Goal: Task Accomplishment & Management: Use online tool/utility

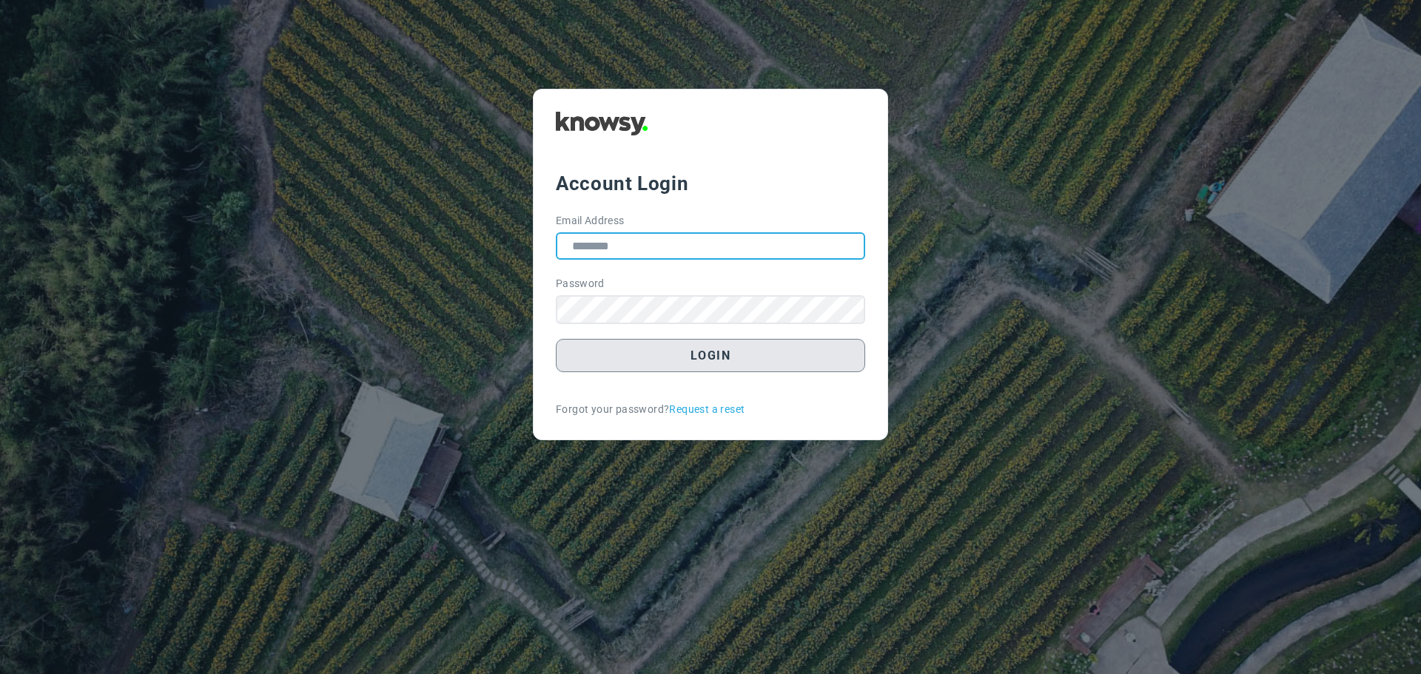
type input "**********"
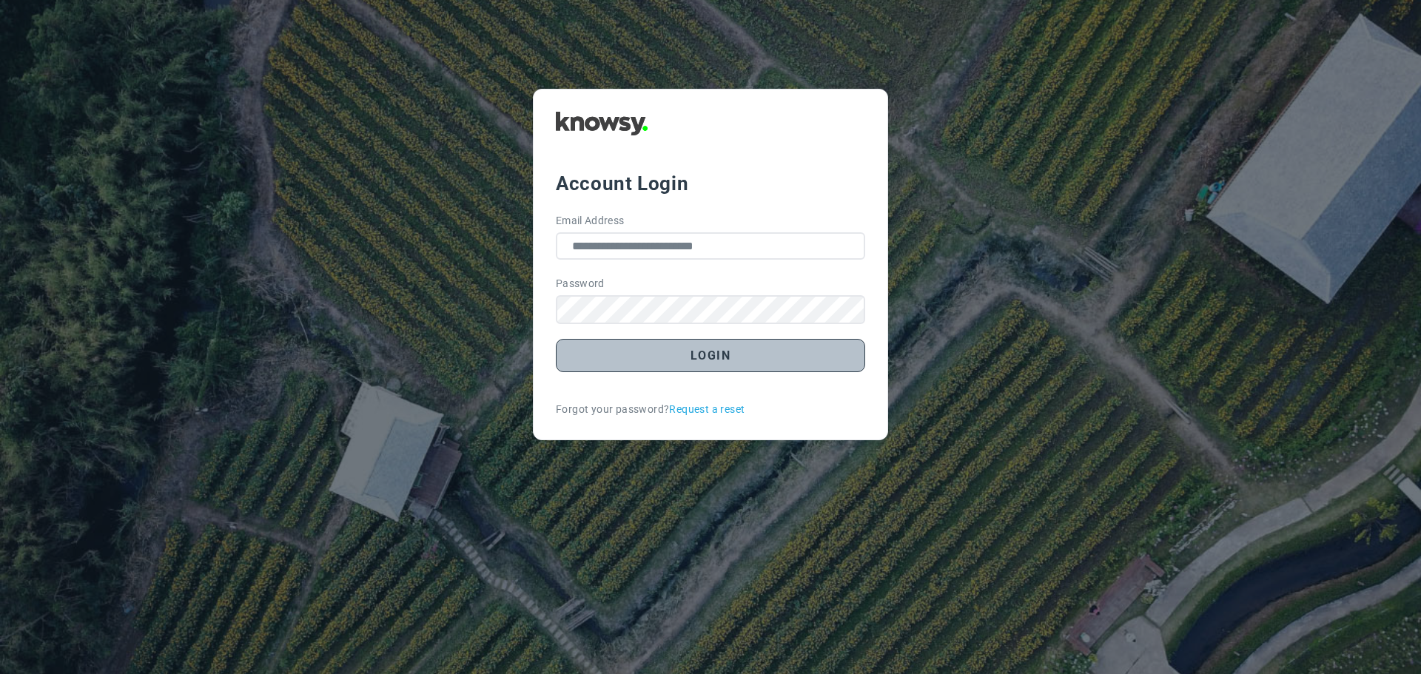
click at [705, 352] on button "Login" at bounding box center [710, 355] width 309 height 33
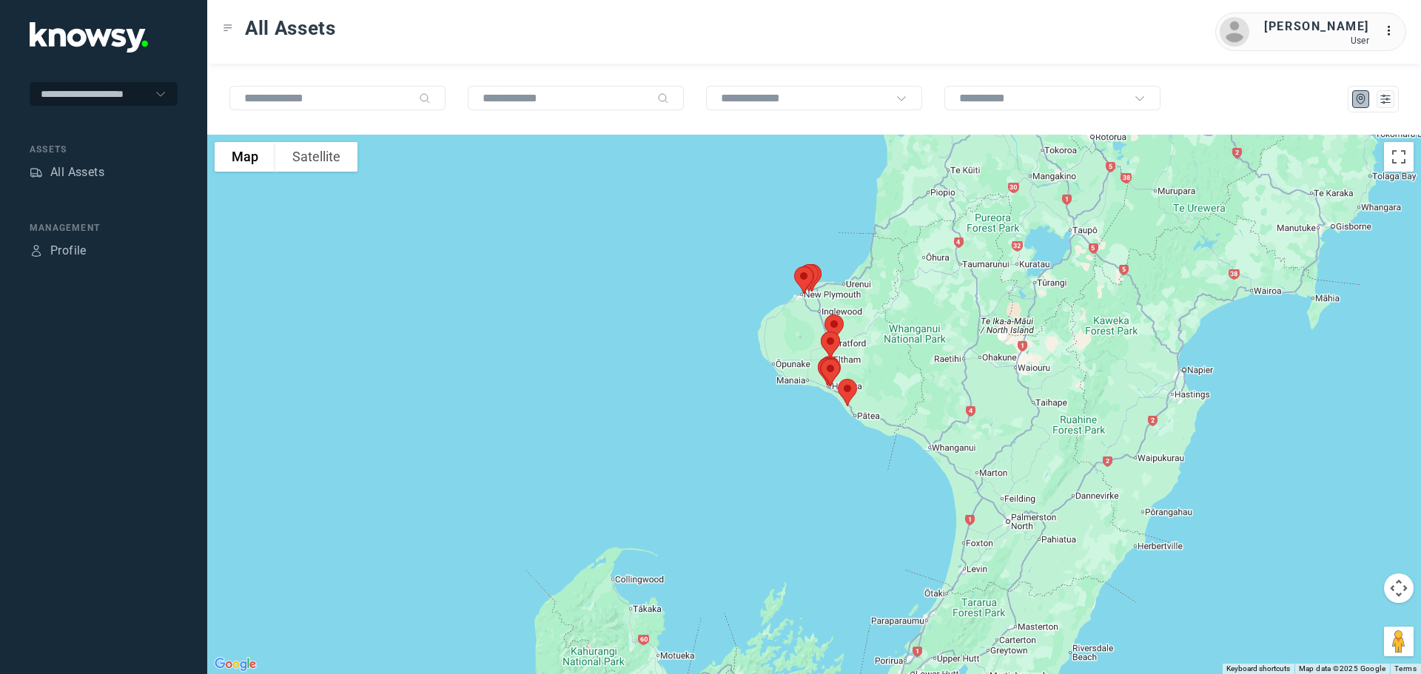
drag, startPoint x: 894, startPoint y: 287, endPoint x: 895, endPoint y: 389, distance: 102.1
click at [895, 389] on div at bounding box center [814, 405] width 1214 height 540
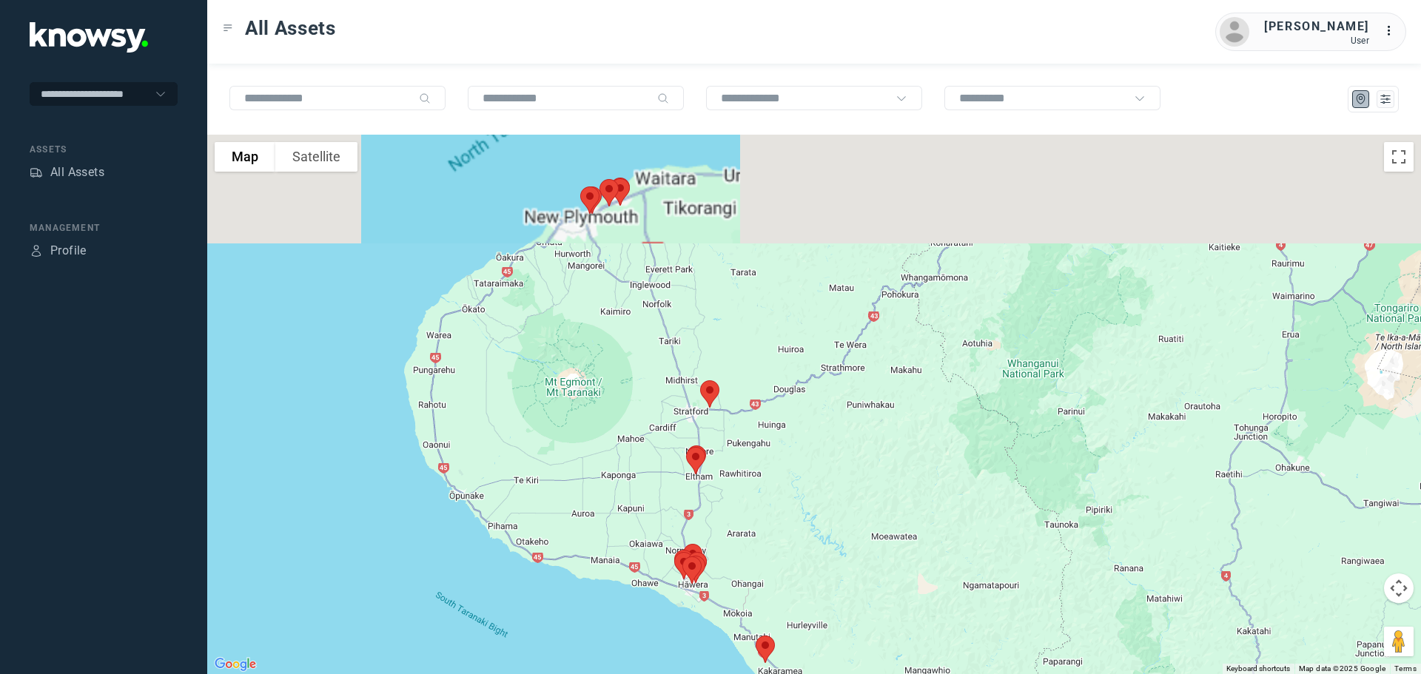
drag, startPoint x: 616, startPoint y: 165, endPoint x: 649, endPoint y: 374, distance: 212.1
click at [649, 360] on div at bounding box center [814, 405] width 1214 height 540
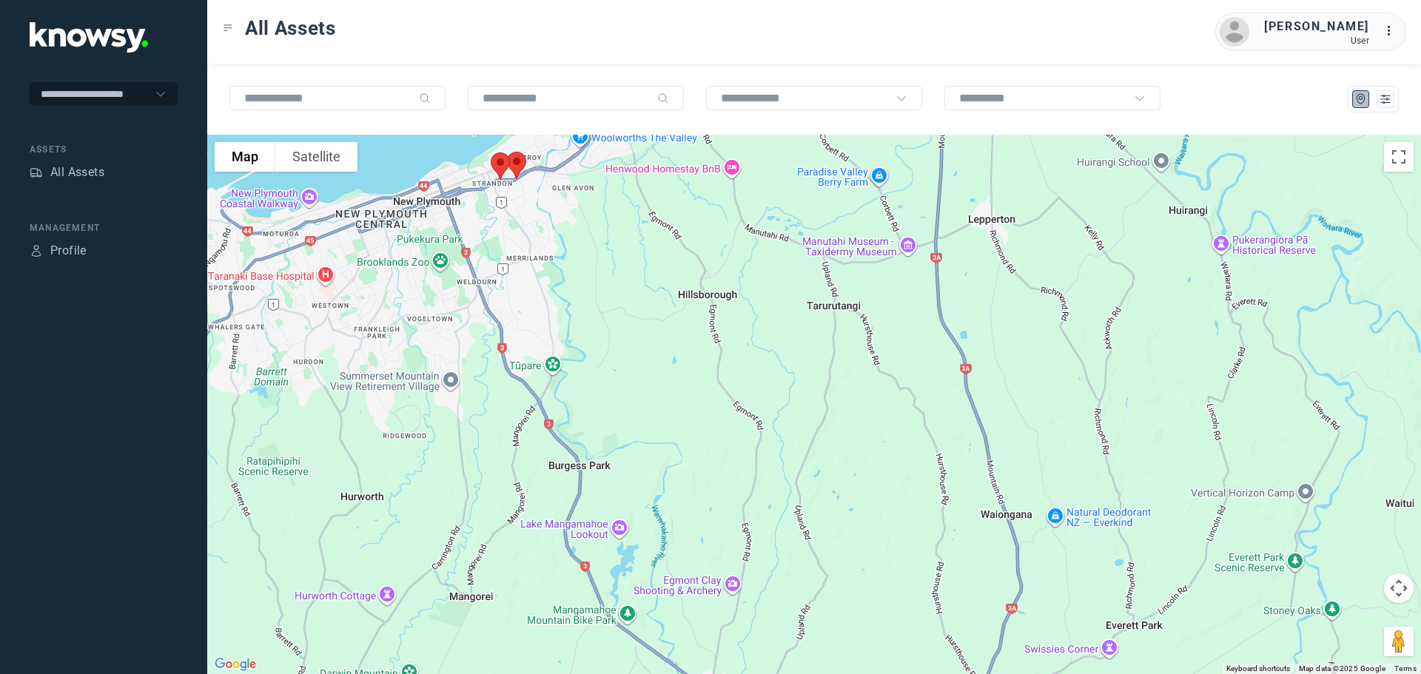
drag, startPoint x: 639, startPoint y: 273, endPoint x: 681, endPoint y: 413, distance: 145.9
click at [681, 411] on div at bounding box center [814, 405] width 1214 height 540
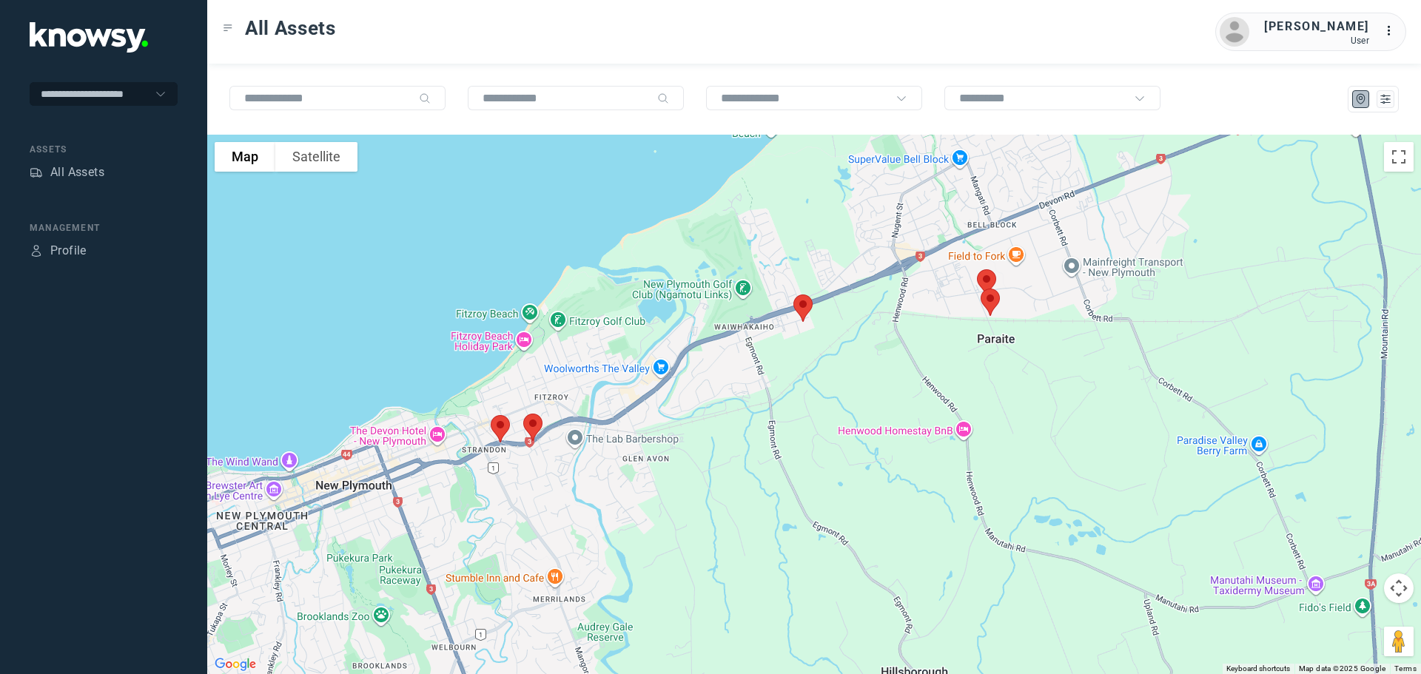
click at [497, 423] on img at bounding box center [500, 428] width 31 height 39
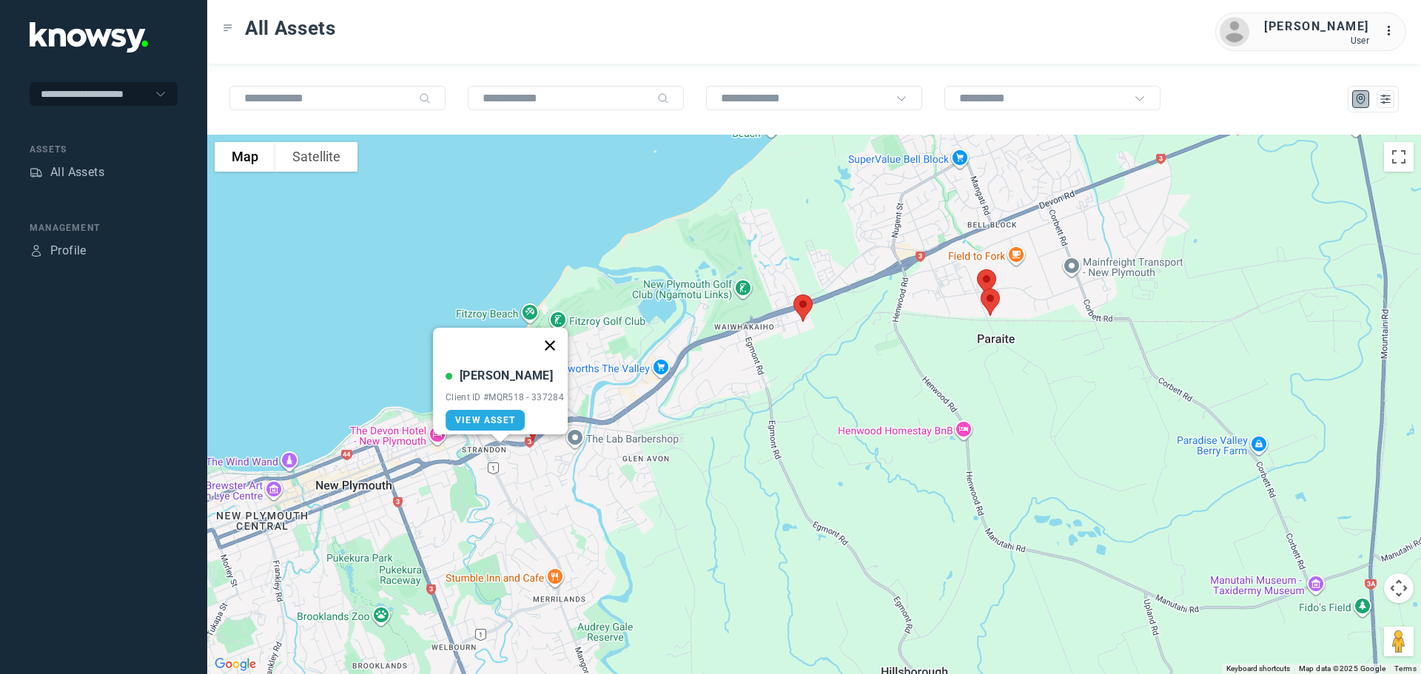
click at [559, 337] on button "Close" at bounding box center [550, 346] width 36 height 36
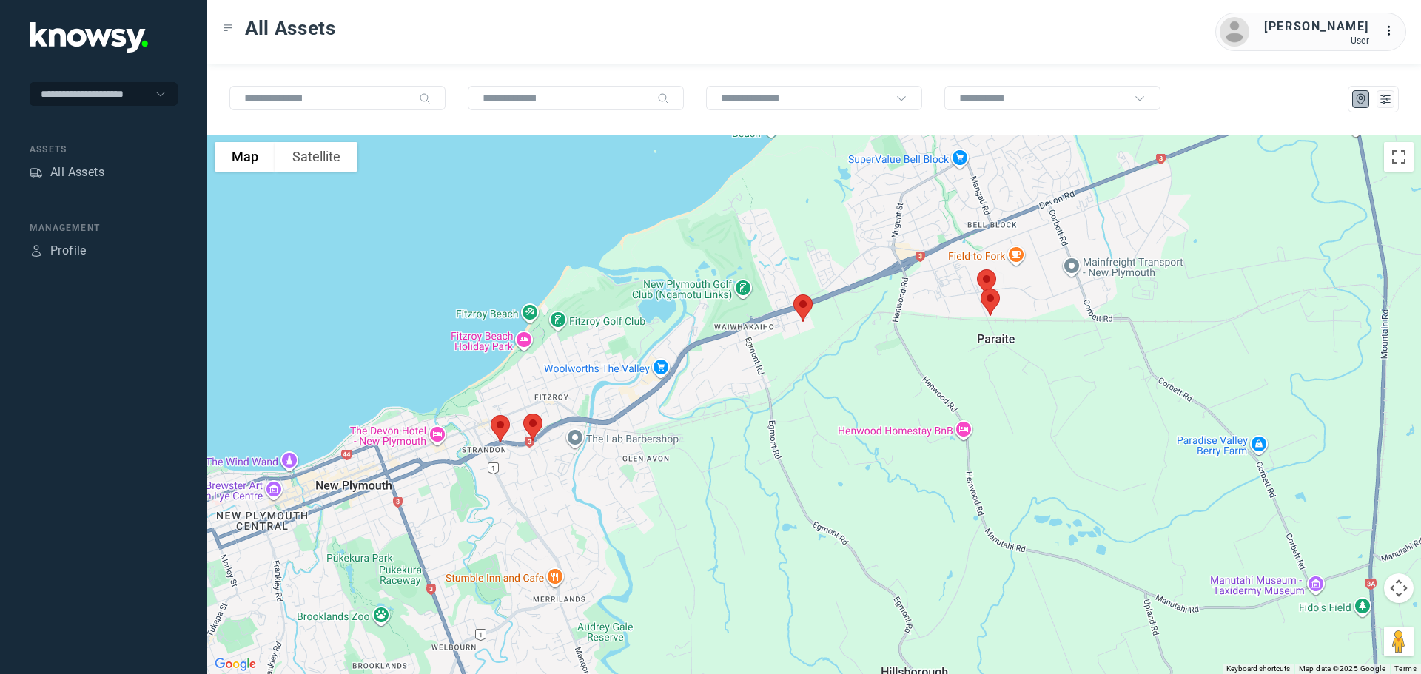
click at [536, 422] on img at bounding box center [532, 427] width 31 height 39
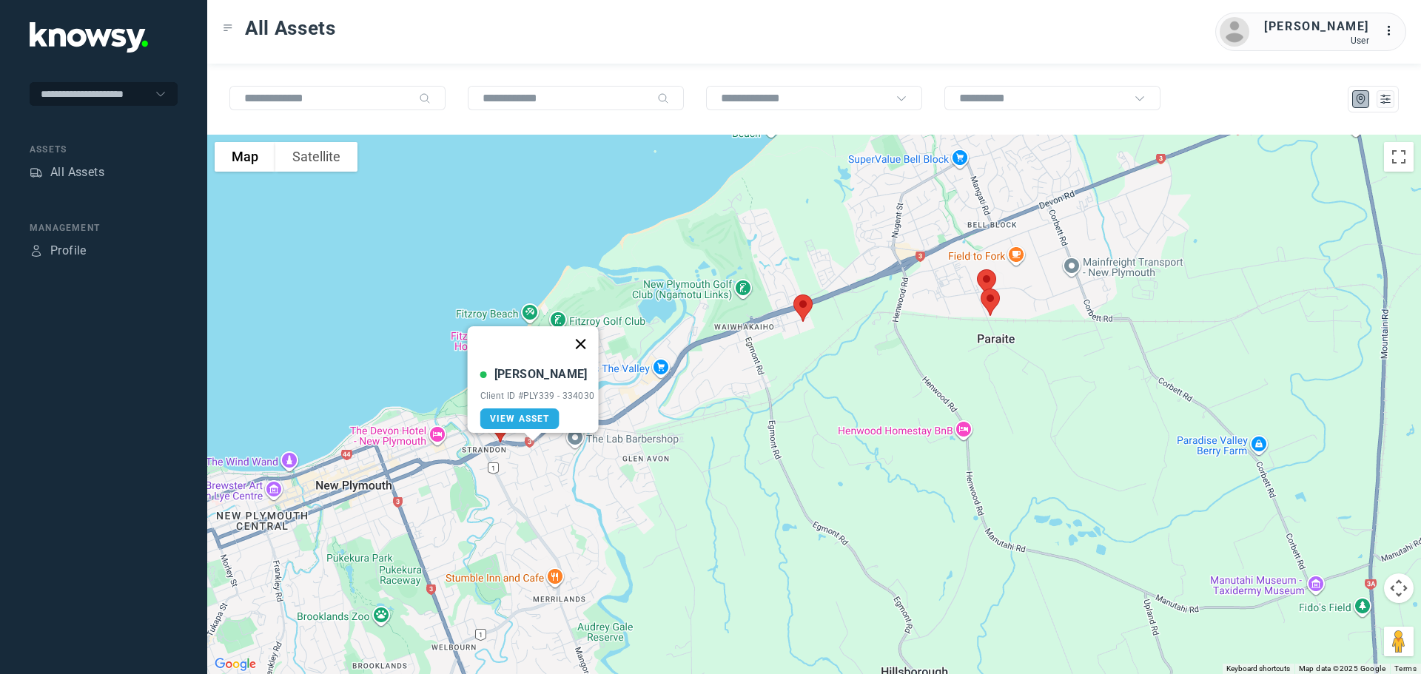
click at [588, 332] on button "Close" at bounding box center [580, 344] width 36 height 36
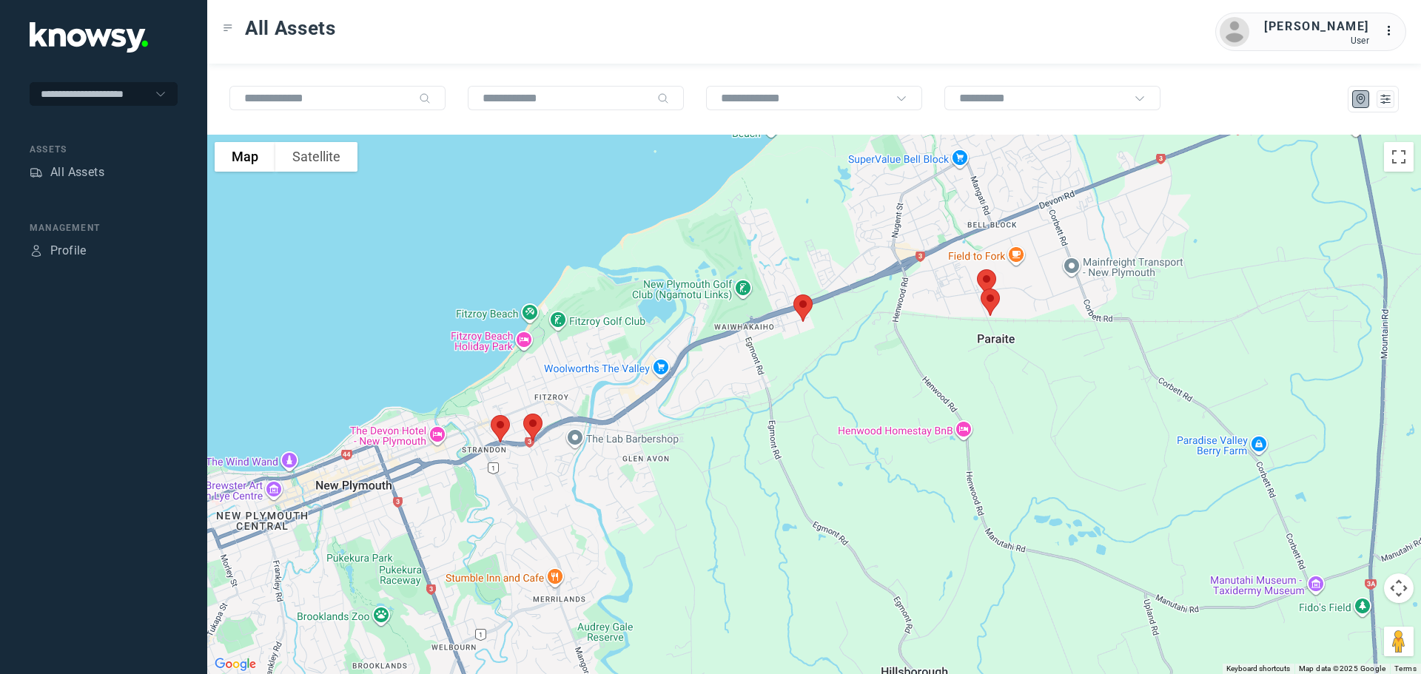
click at [803, 310] on img at bounding box center [802, 308] width 31 height 39
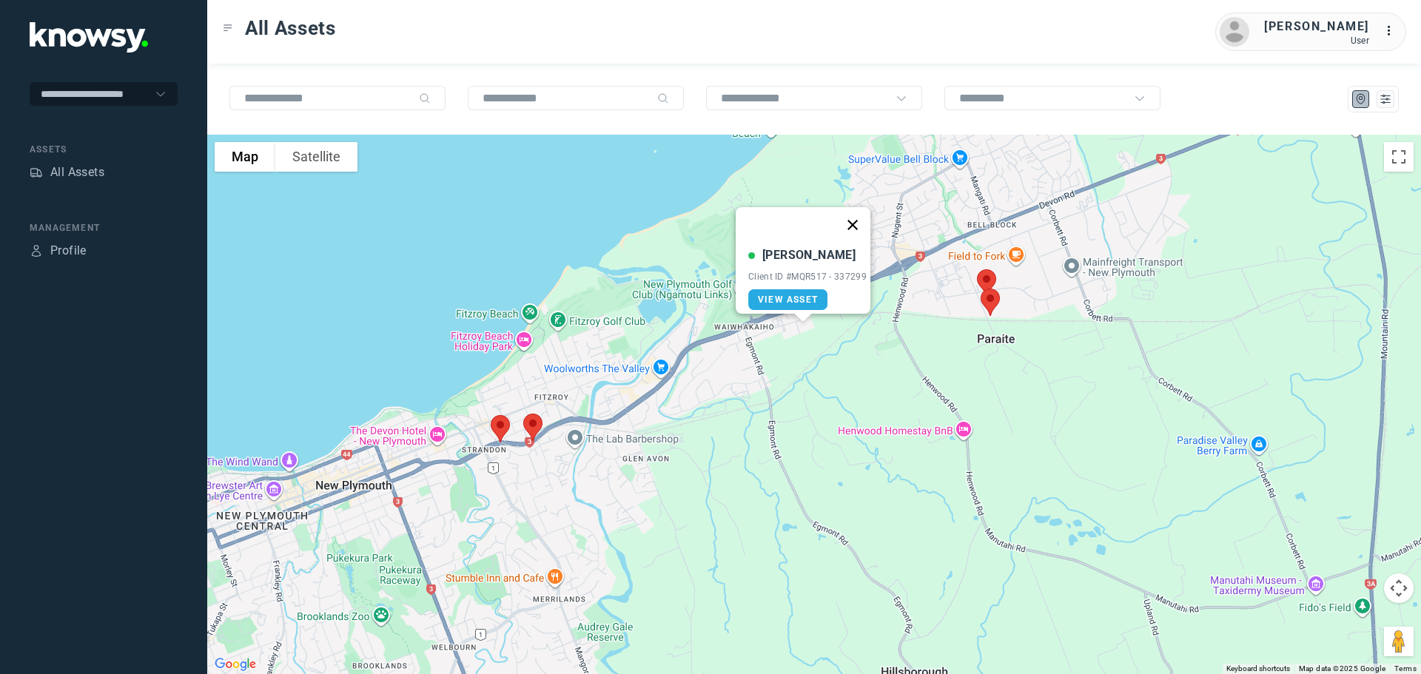
click at [856, 215] on button "Close" at bounding box center [853, 225] width 36 height 36
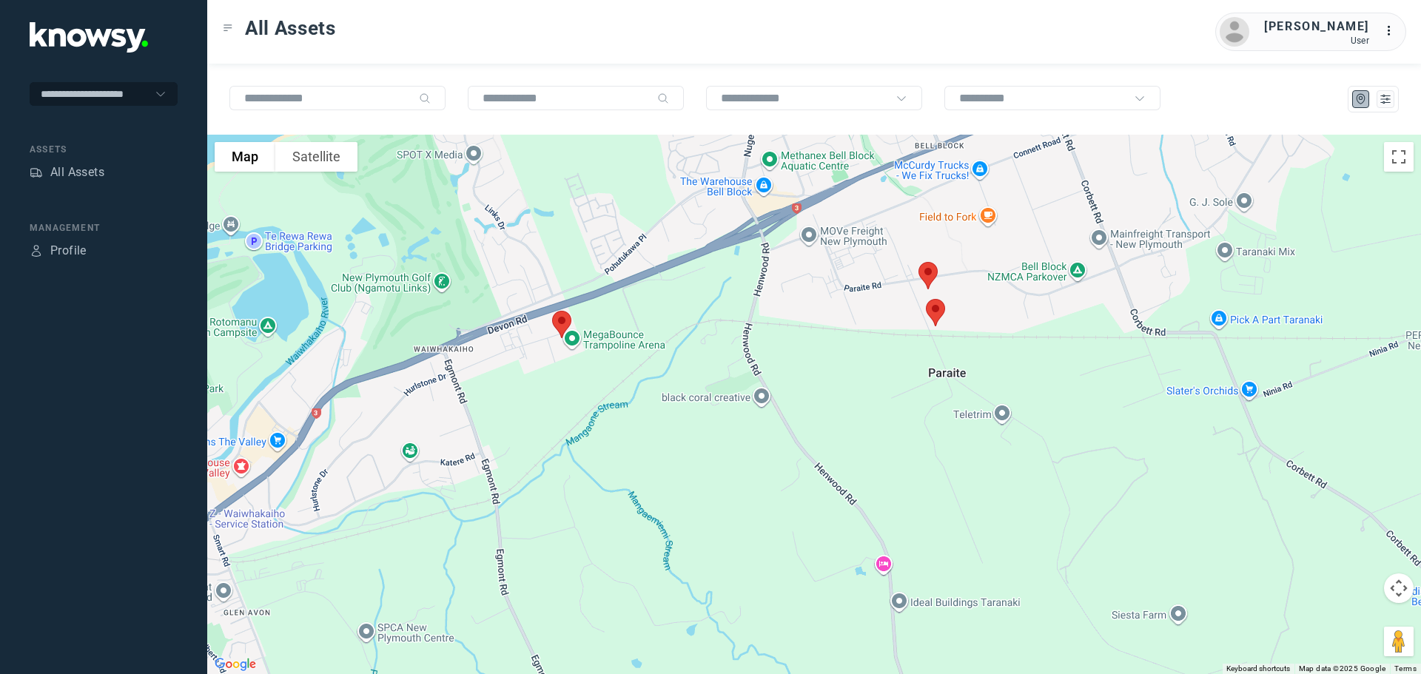
click at [930, 276] on img at bounding box center [927, 275] width 31 height 39
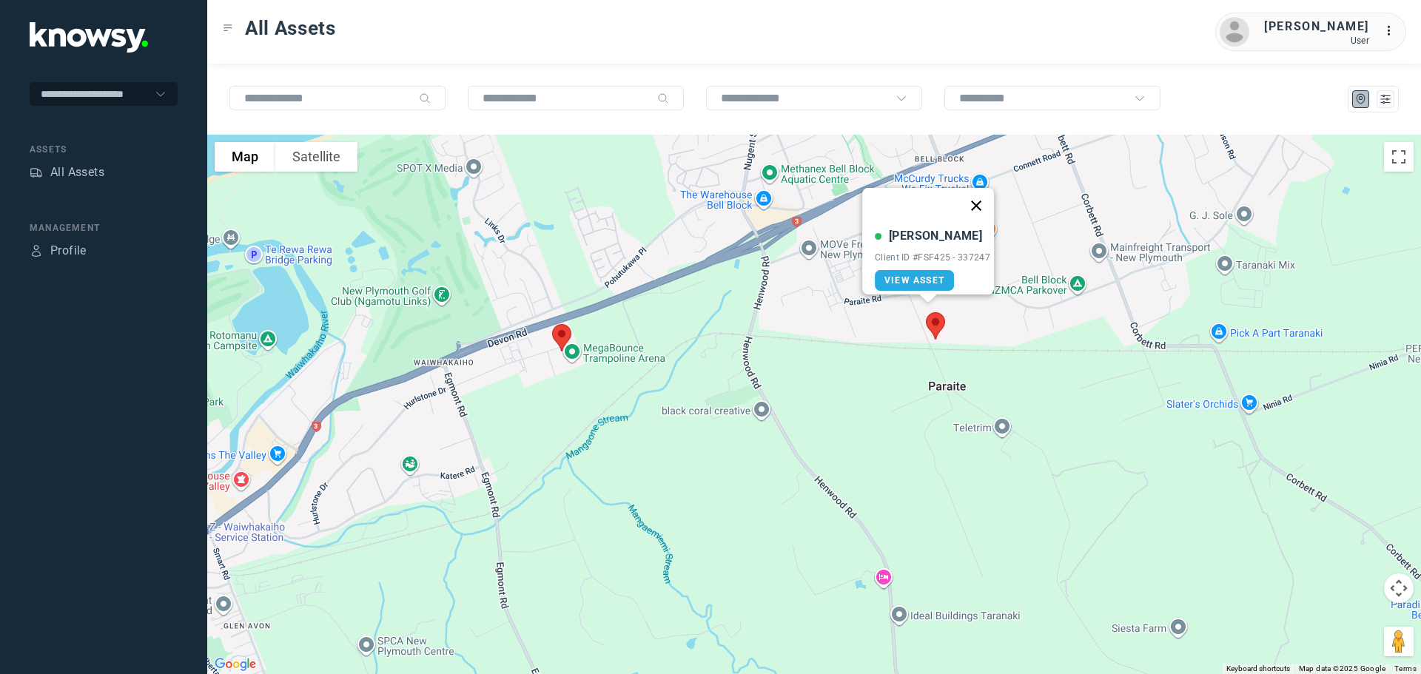
click at [981, 198] on button "Close" at bounding box center [976, 206] width 36 height 36
click at [938, 325] on img at bounding box center [935, 325] width 31 height 39
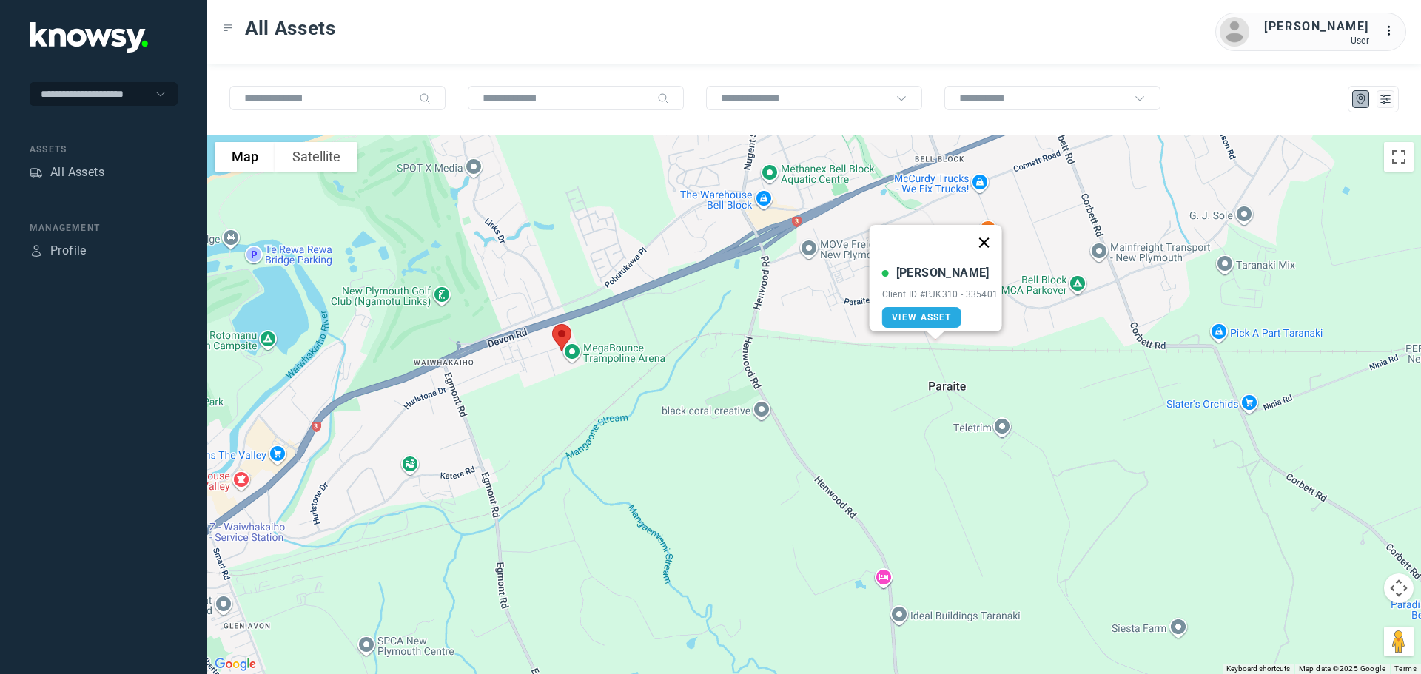
click at [987, 235] on button "Close" at bounding box center [984, 243] width 36 height 36
click at [87, 168] on div "All Assets" at bounding box center [77, 173] width 54 height 18
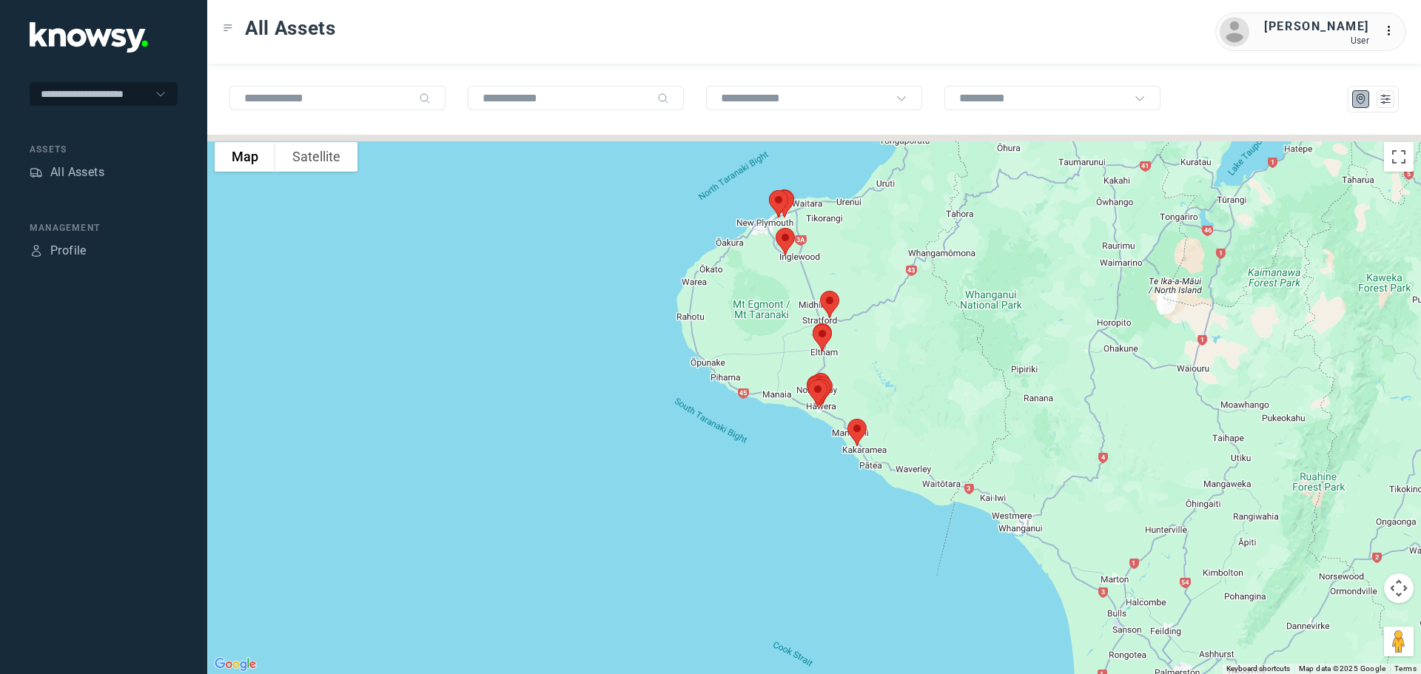
drag, startPoint x: 884, startPoint y: 279, endPoint x: 918, endPoint y: 339, distance: 68.6
click at [919, 339] on div at bounding box center [814, 405] width 1214 height 540
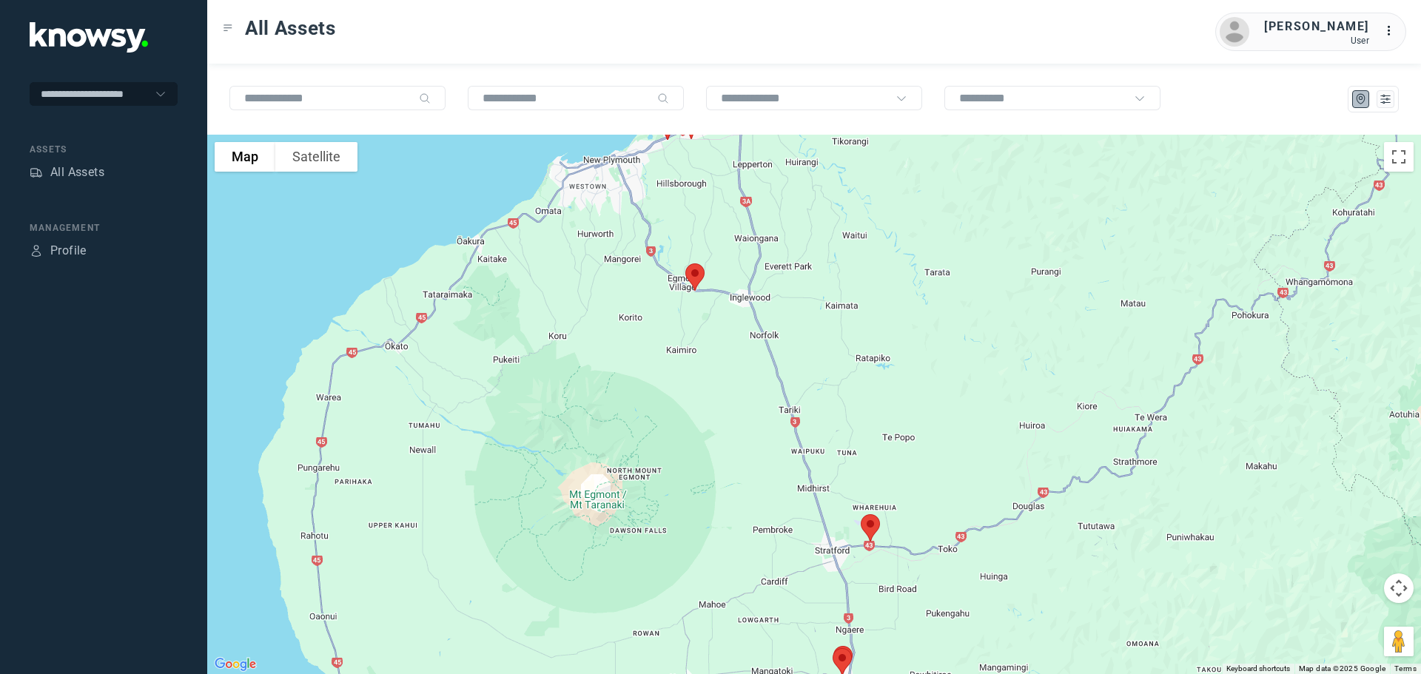
click at [696, 273] on img at bounding box center [694, 277] width 31 height 39
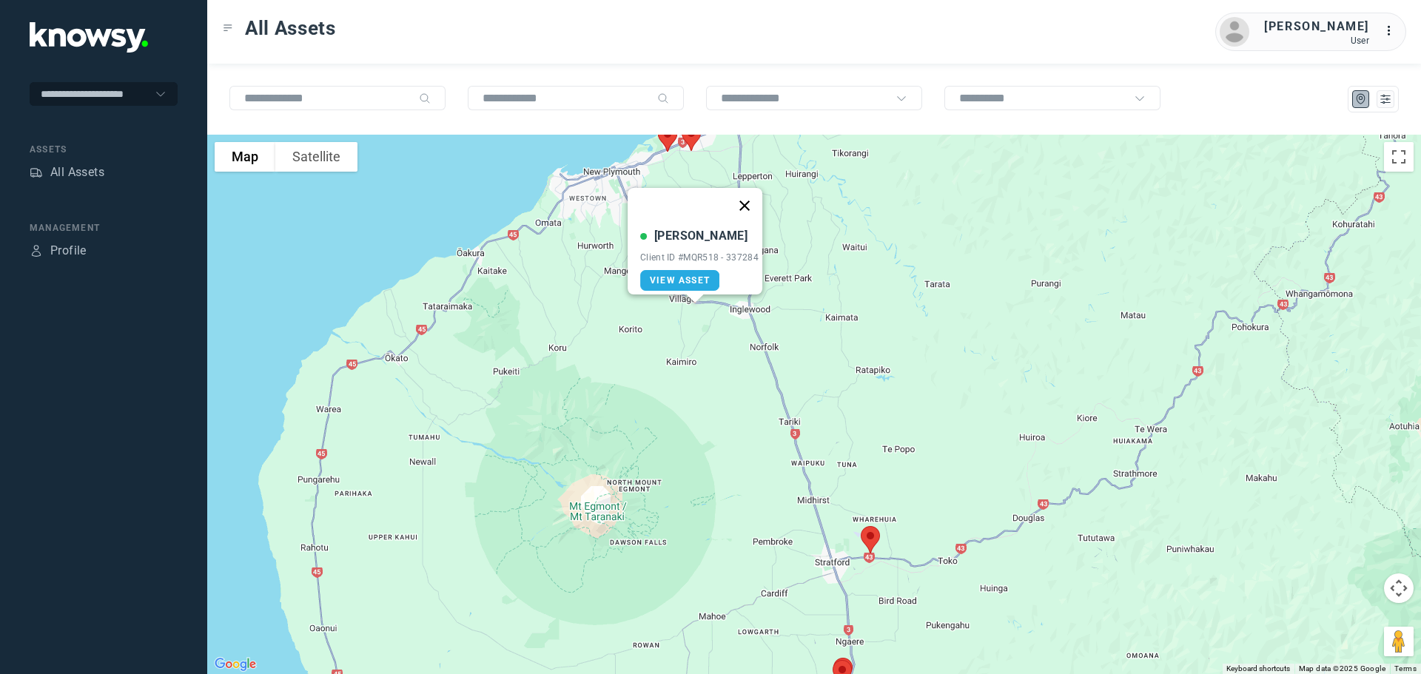
click at [751, 196] on button "Close" at bounding box center [745, 206] width 36 height 36
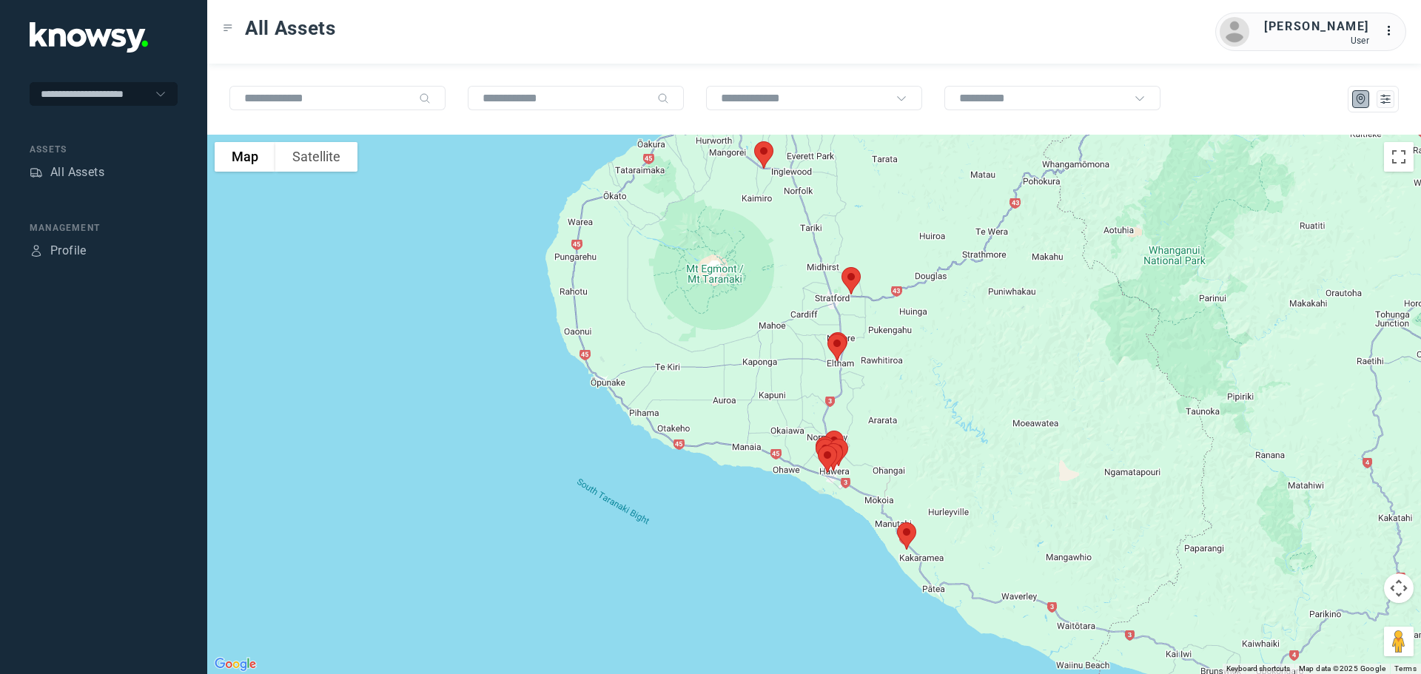
drag, startPoint x: 886, startPoint y: 369, endPoint x: 887, endPoint y: 284, distance: 84.4
click at [887, 284] on div at bounding box center [814, 405] width 1214 height 540
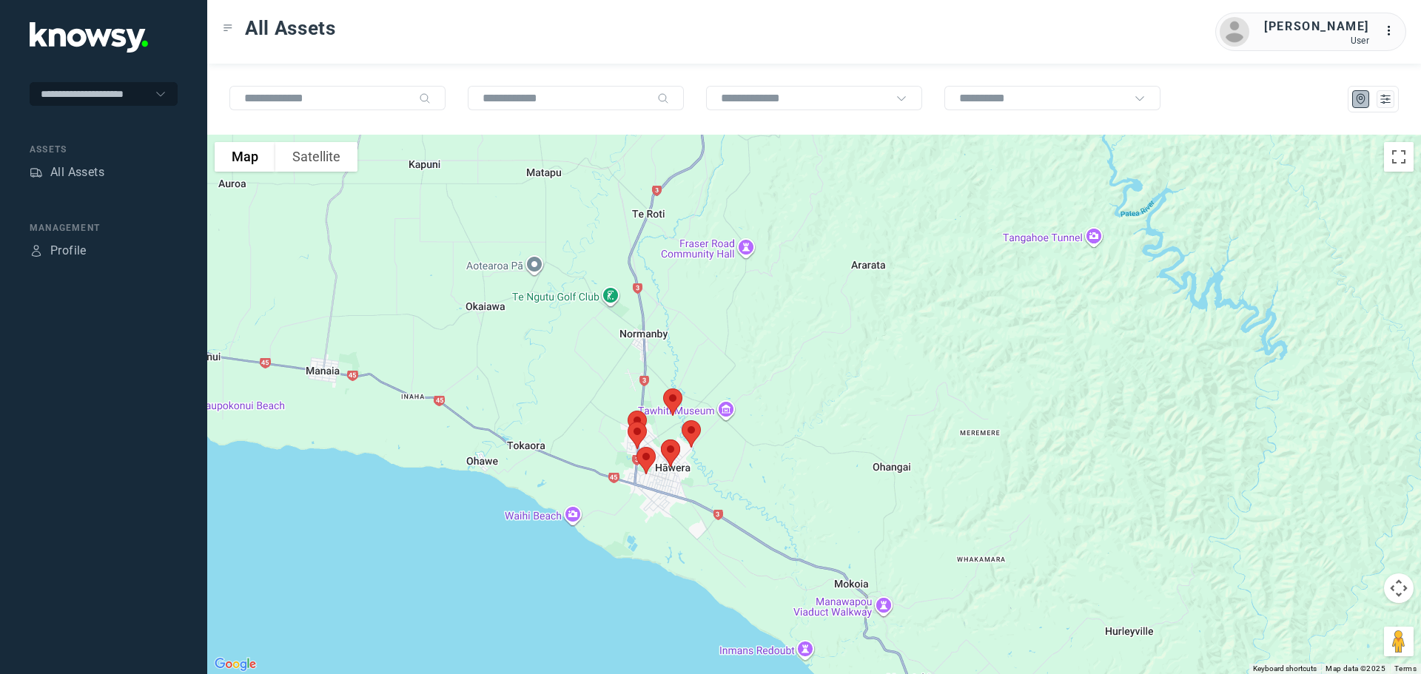
drag, startPoint x: 767, startPoint y: 332, endPoint x: 757, endPoint y: 237, distance: 95.2
click at [757, 237] on div at bounding box center [814, 405] width 1214 height 540
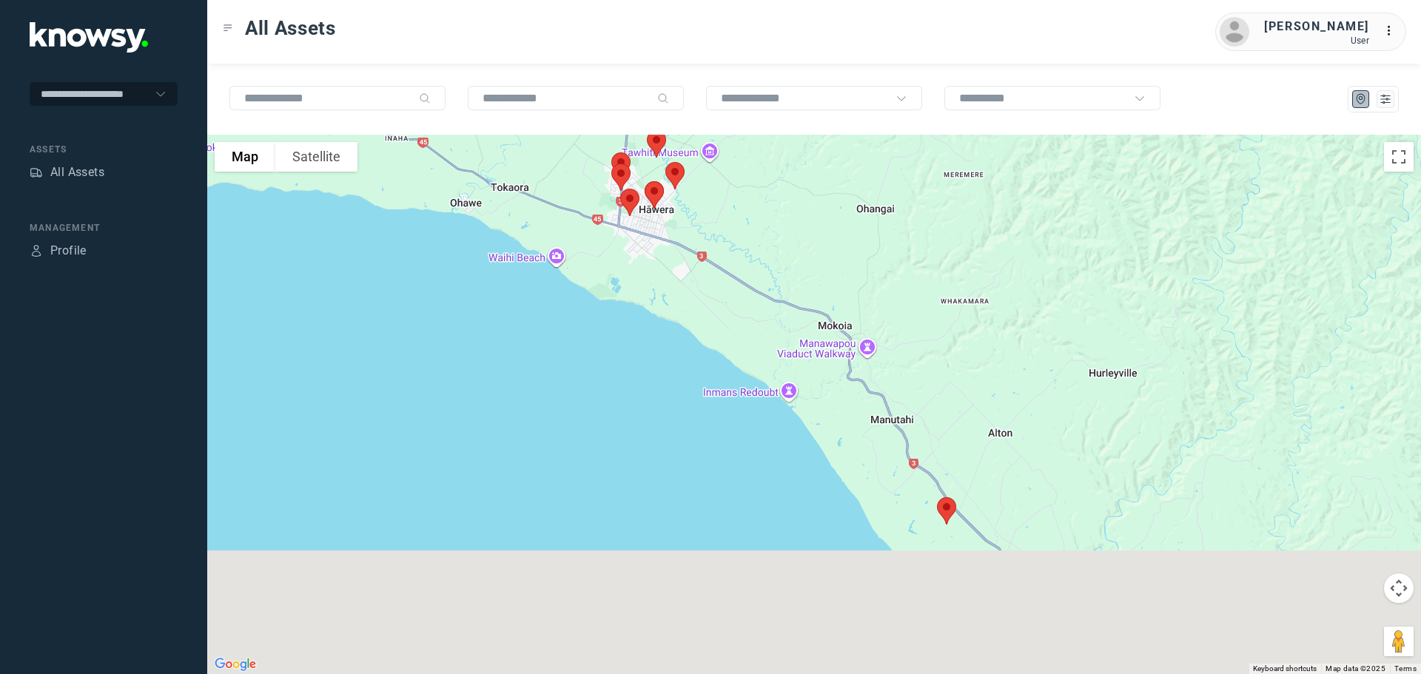
drag, startPoint x: 864, startPoint y: 289, endPoint x: 849, endPoint y: 201, distance: 88.6
click at [850, 197] on div at bounding box center [814, 405] width 1214 height 540
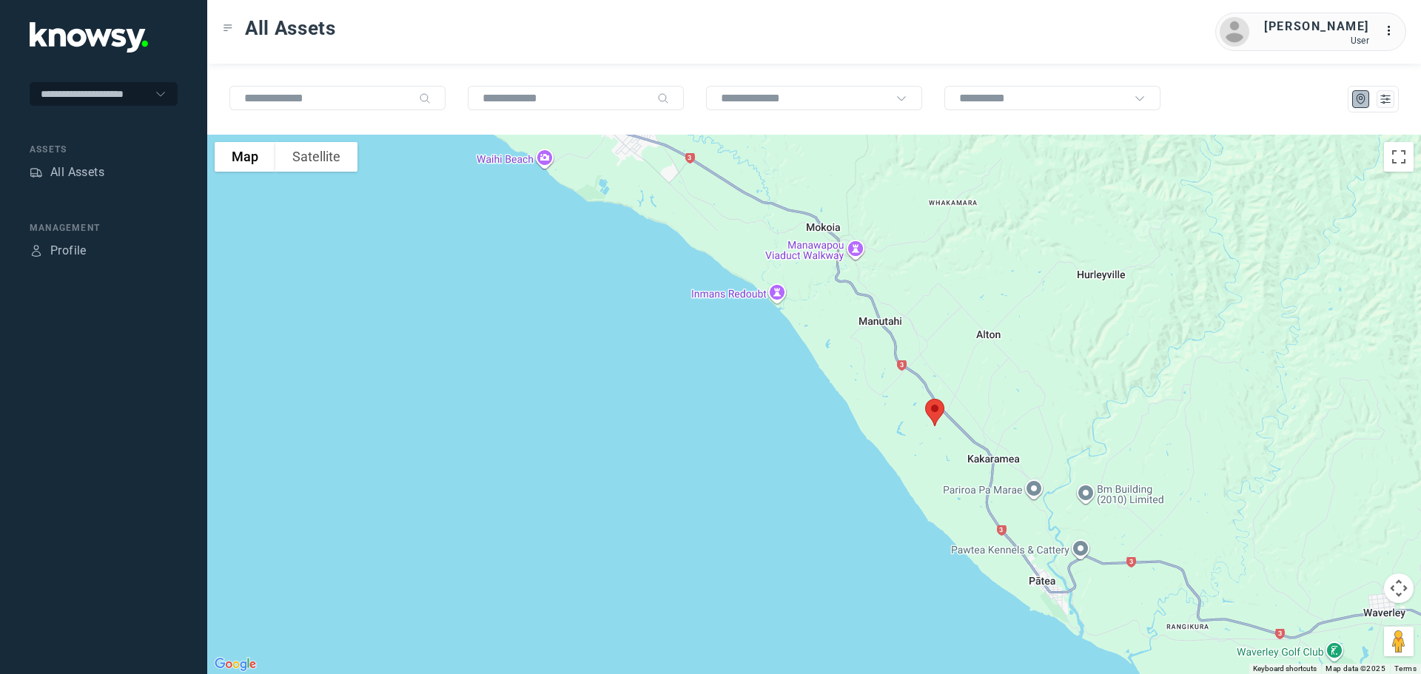
click at [933, 414] on img at bounding box center [934, 412] width 31 height 39
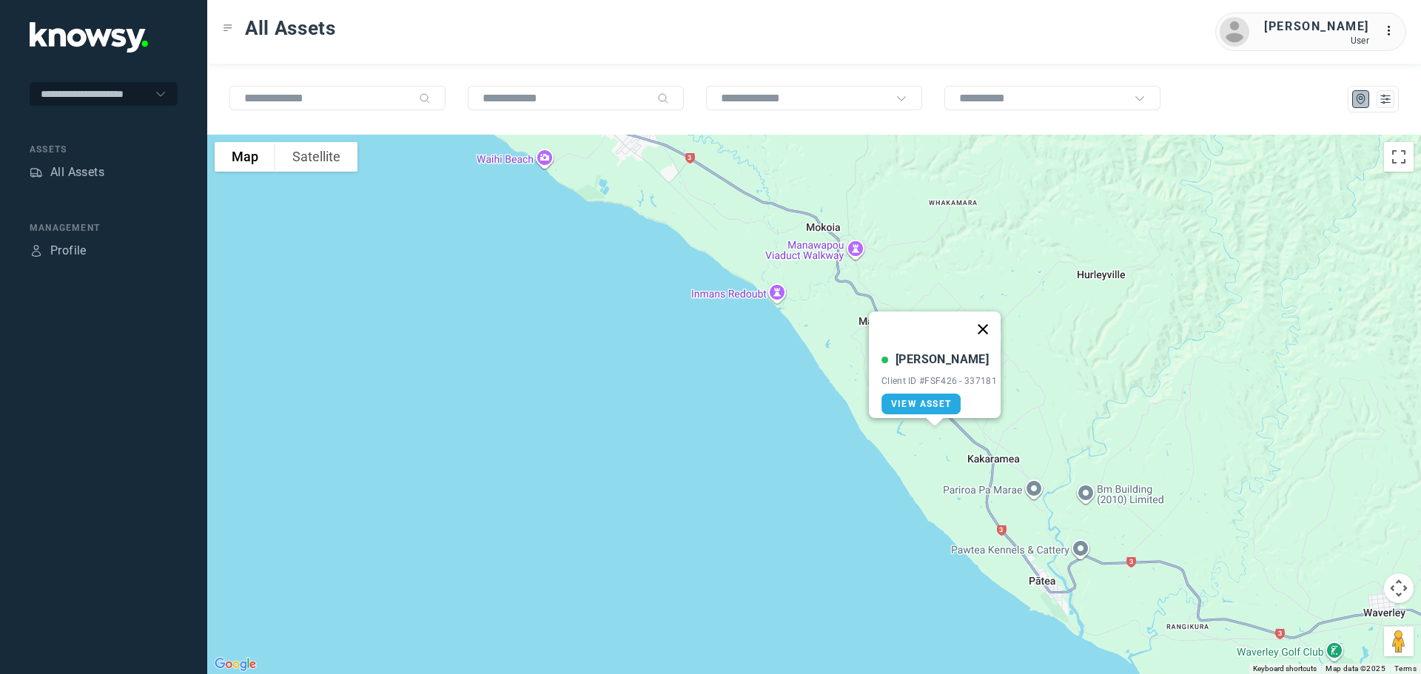
click at [984, 321] on button "Close" at bounding box center [983, 330] width 36 height 36
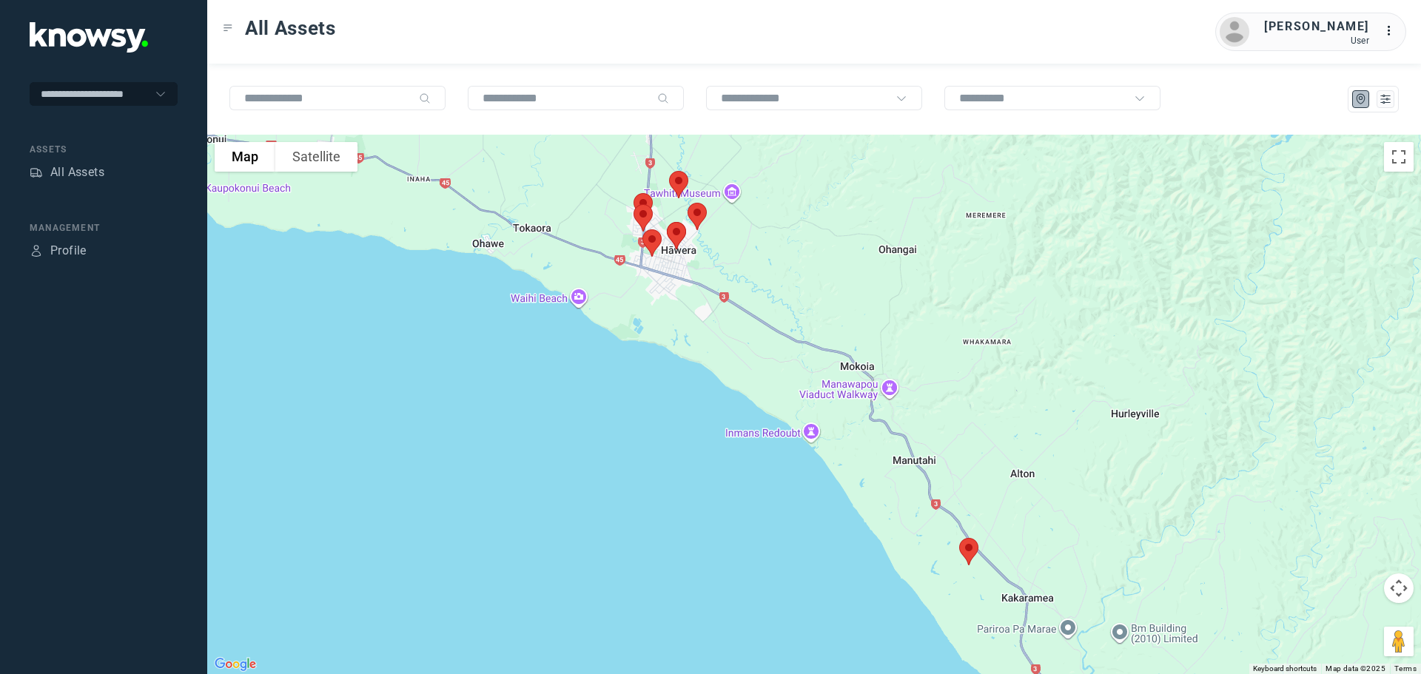
drag, startPoint x: 866, startPoint y: 243, endPoint x: 916, endPoint y: 480, distance: 242.1
click at [916, 480] on div at bounding box center [814, 405] width 1214 height 540
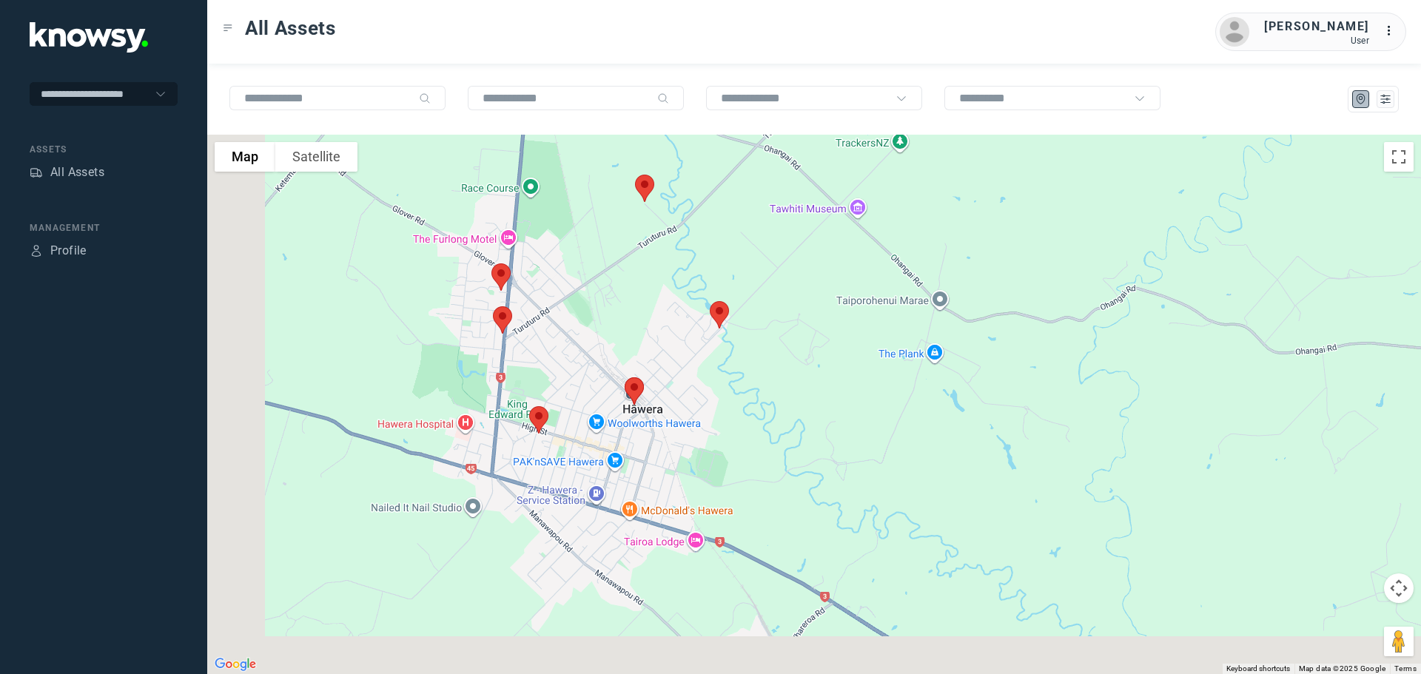
drag, startPoint x: 718, startPoint y: 424, endPoint x: 832, endPoint y: 297, distance: 170.9
click at [832, 297] on div at bounding box center [814, 405] width 1214 height 540
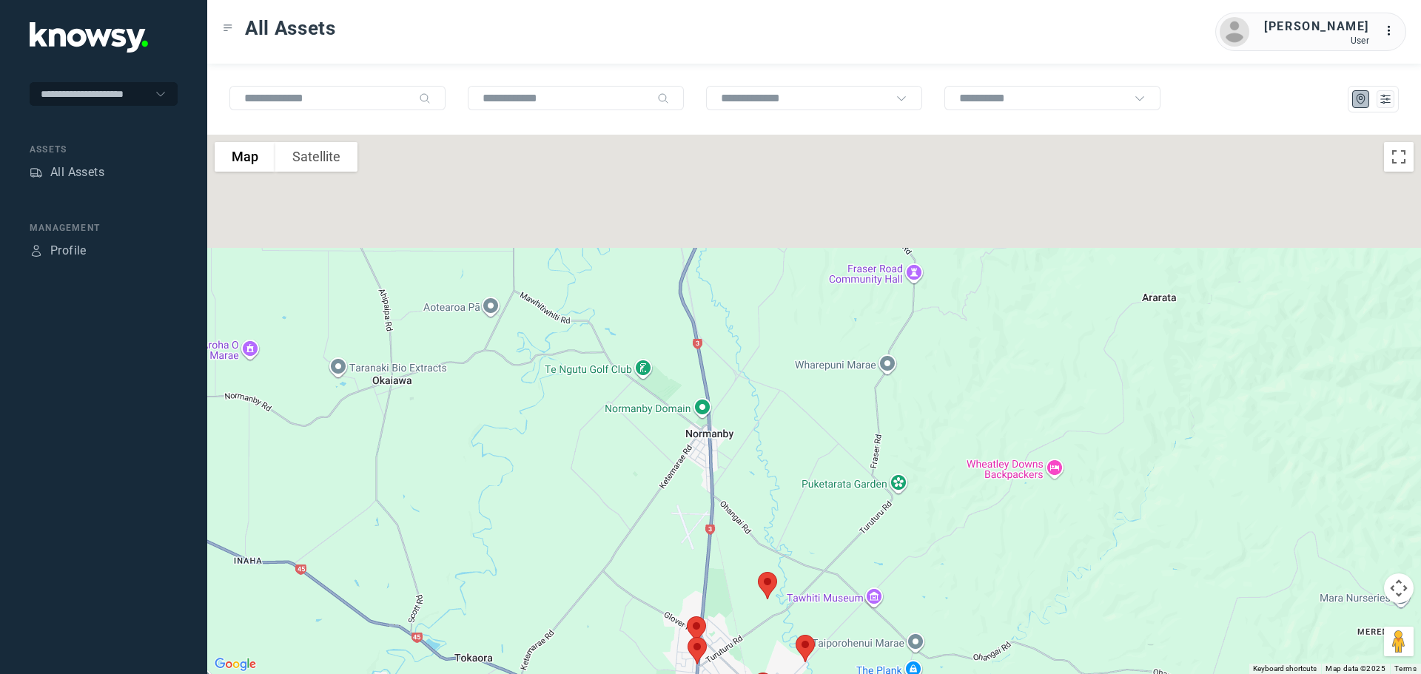
drag, startPoint x: 727, startPoint y: 266, endPoint x: 821, endPoint y: 547, distance: 296.3
click at [824, 570] on div at bounding box center [814, 405] width 1214 height 540
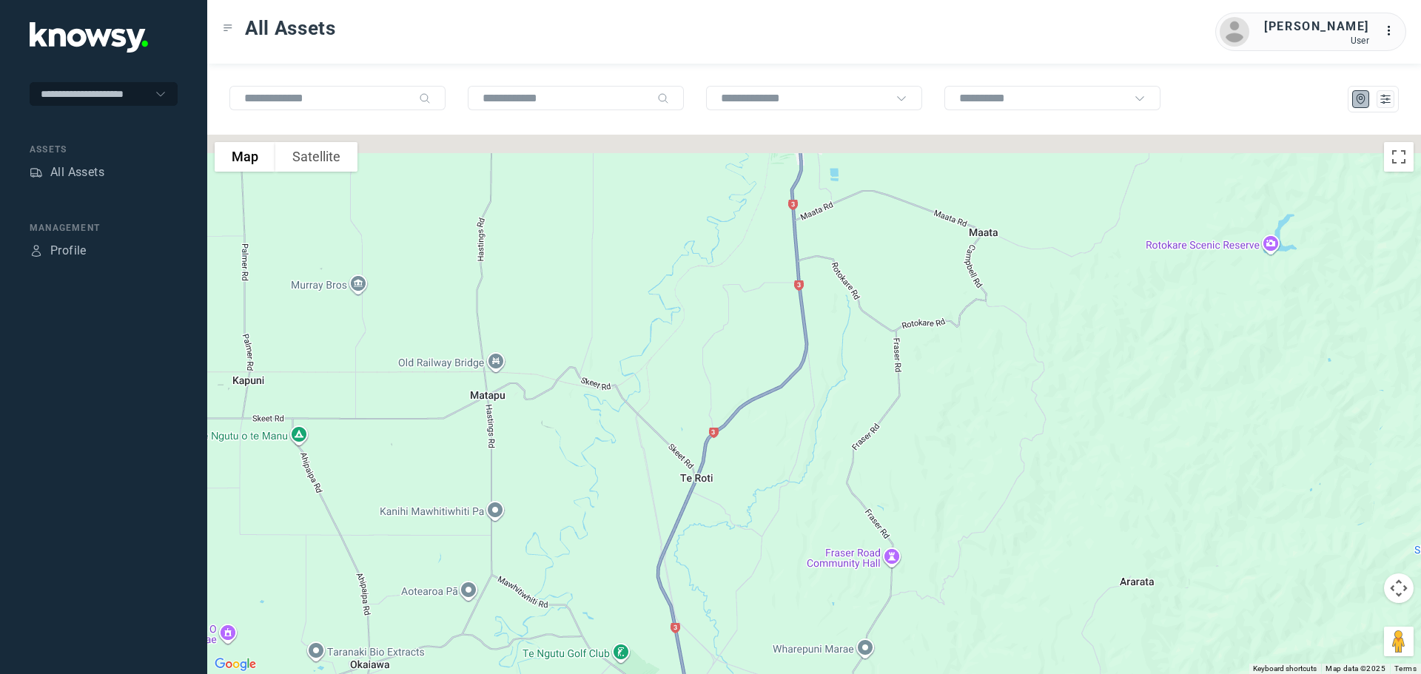
drag, startPoint x: 804, startPoint y: 435, endPoint x: 713, endPoint y: 586, distance: 176.7
click at [713, 586] on div at bounding box center [814, 405] width 1214 height 540
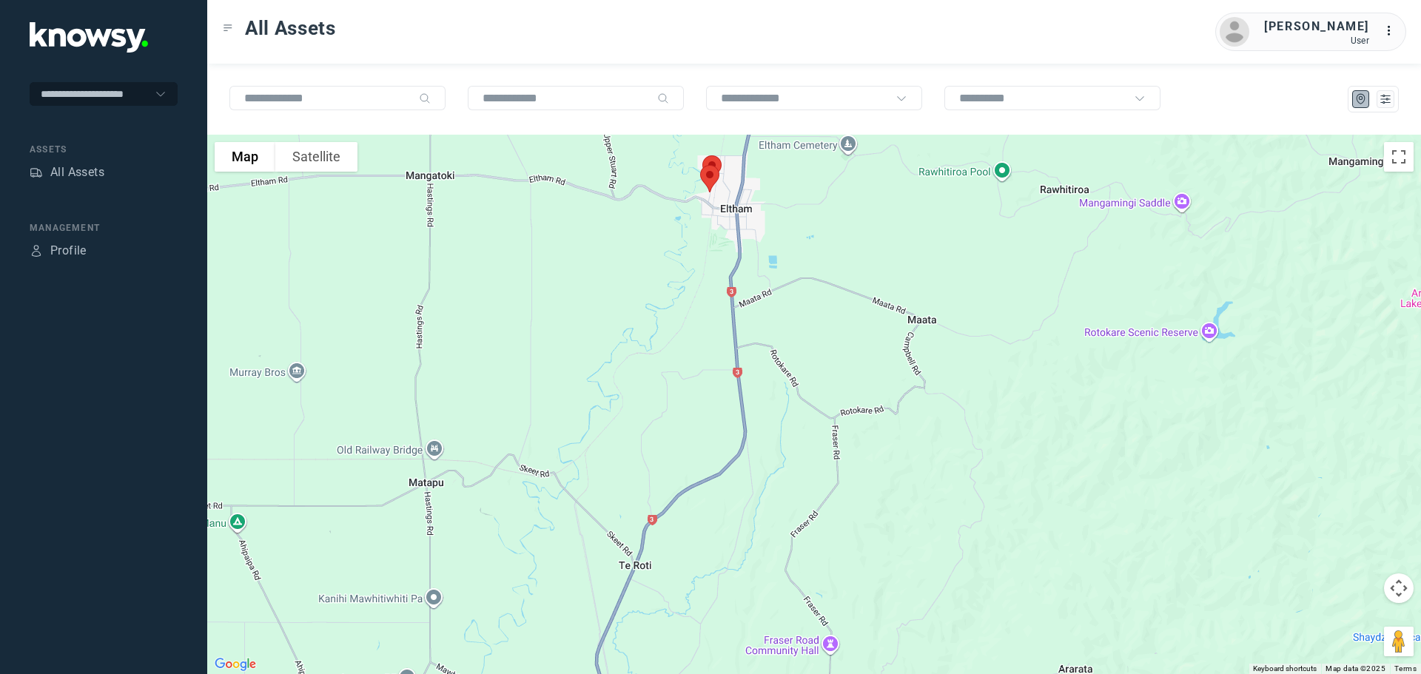
drag, startPoint x: 825, startPoint y: 448, endPoint x: 822, endPoint y: 504, distance: 56.3
click at [822, 504] on div at bounding box center [814, 405] width 1214 height 540
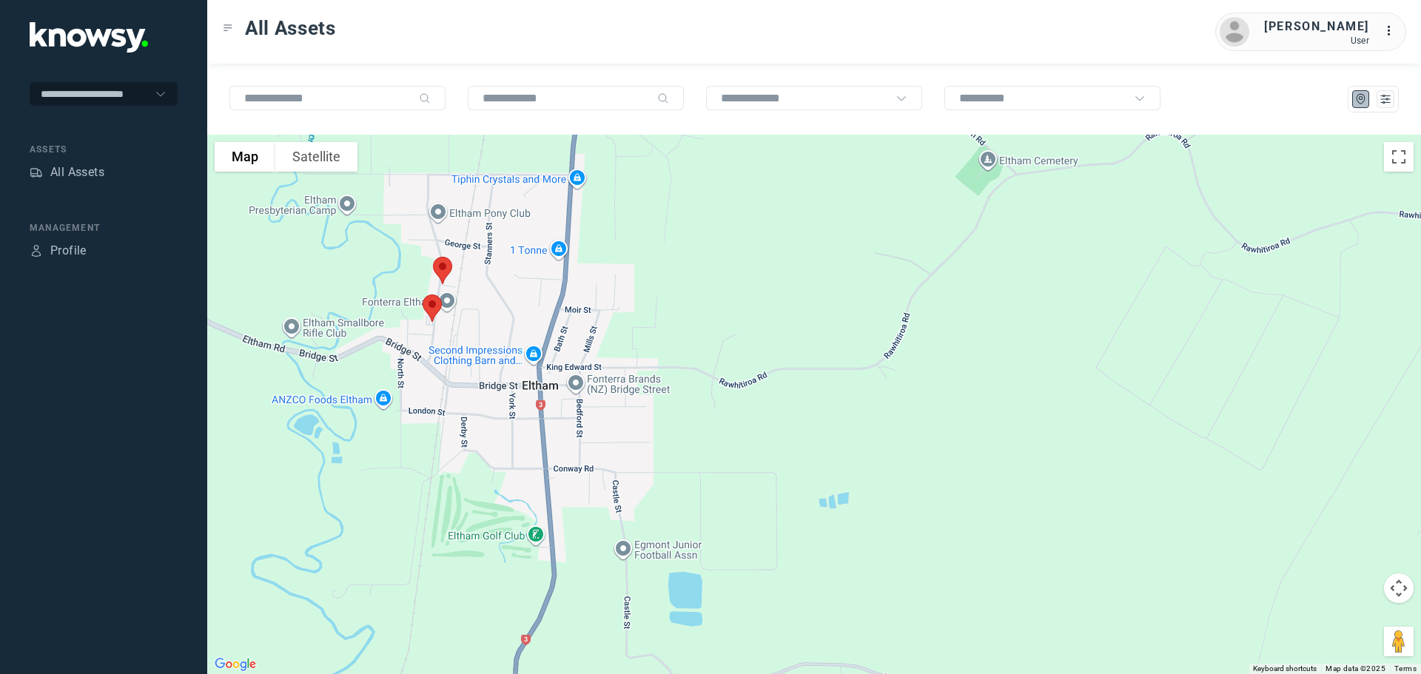
click at [428, 306] on img at bounding box center [432, 308] width 31 height 39
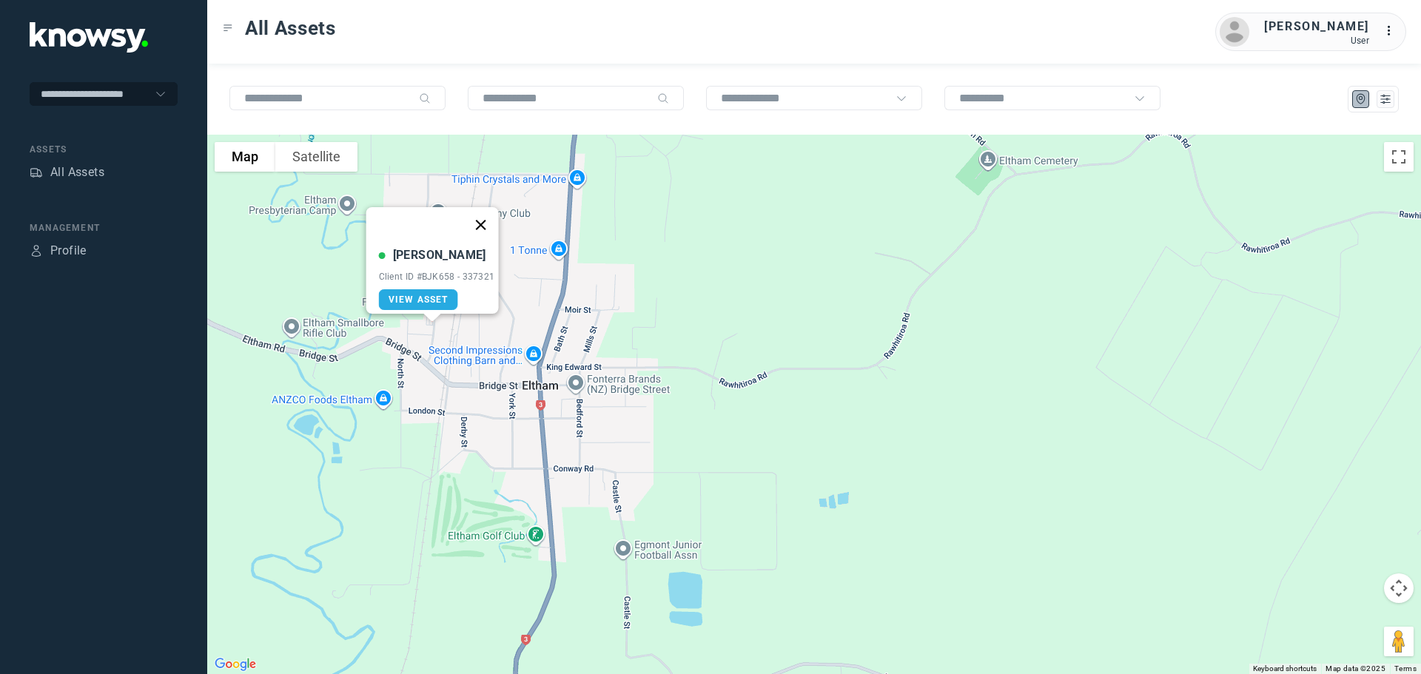
click at [488, 215] on button "Close" at bounding box center [481, 225] width 36 height 36
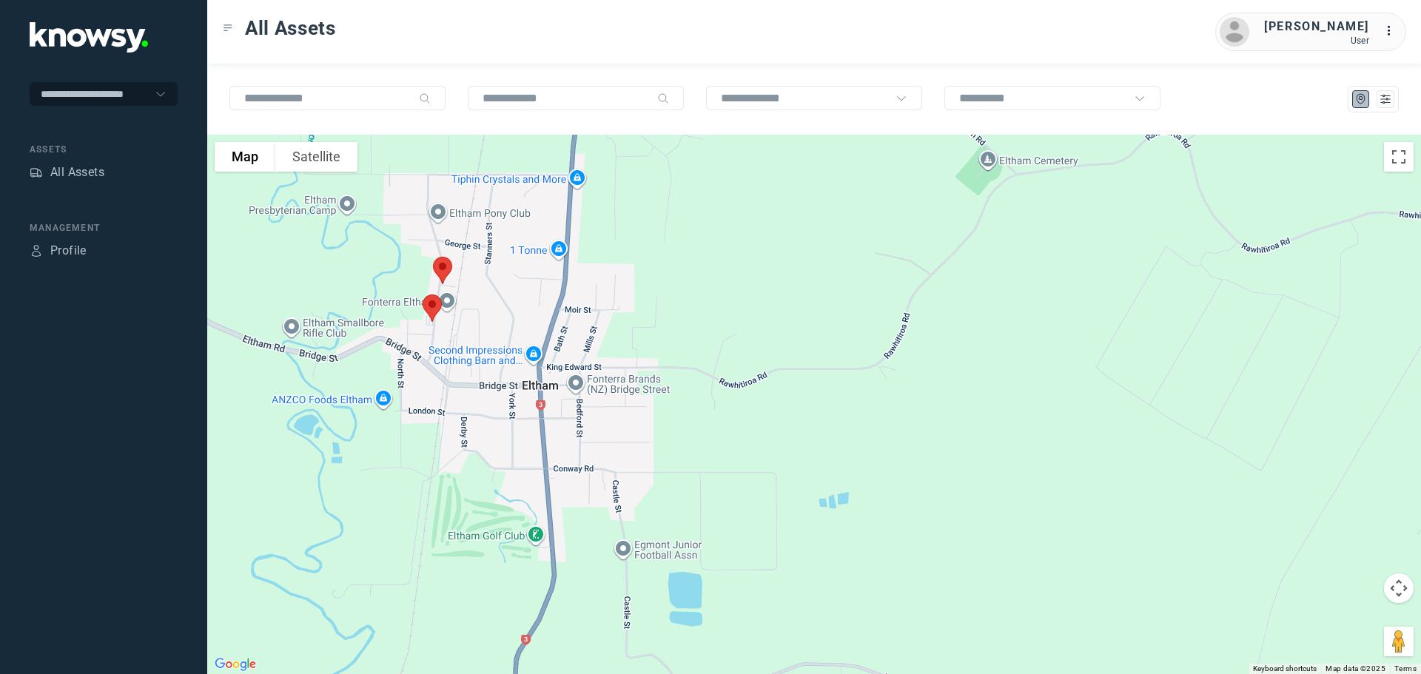
click at [444, 266] on img at bounding box center [442, 270] width 31 height 39
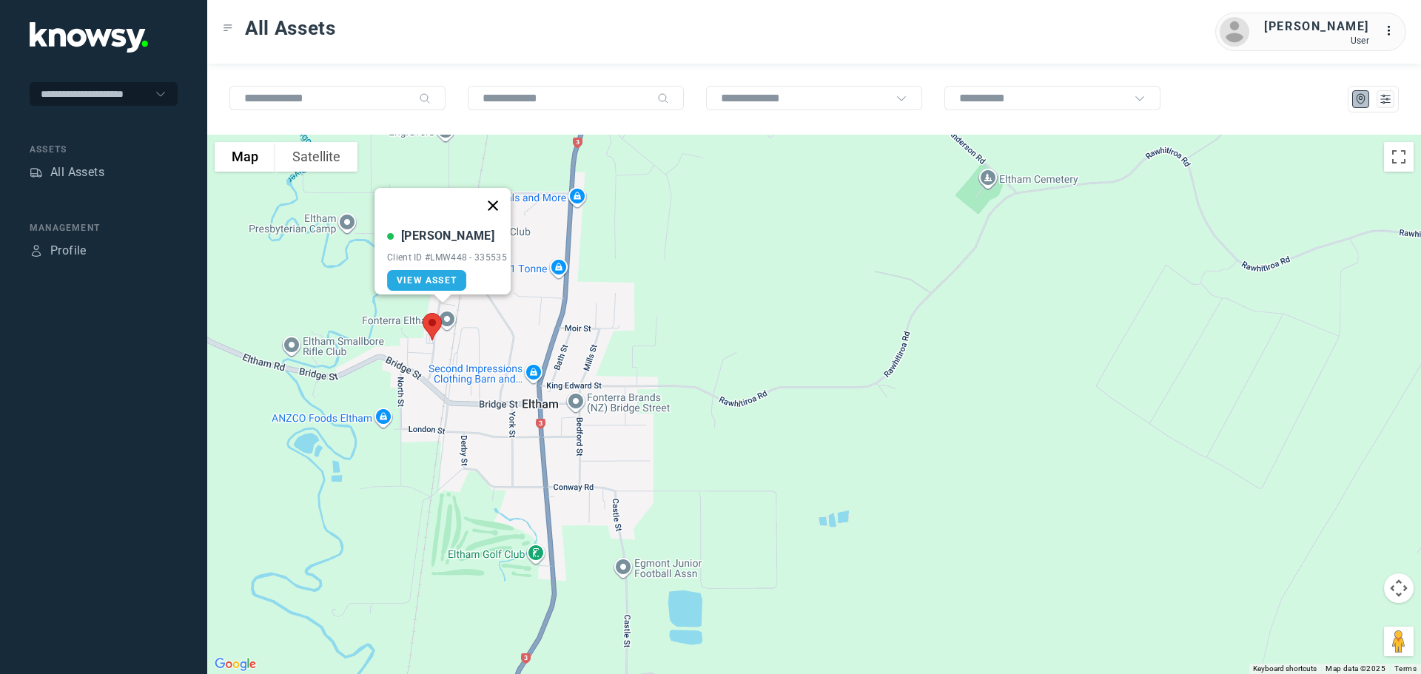
click at [497, 196] on button "Close" at bounding box center [493, 206] width 36 height 36
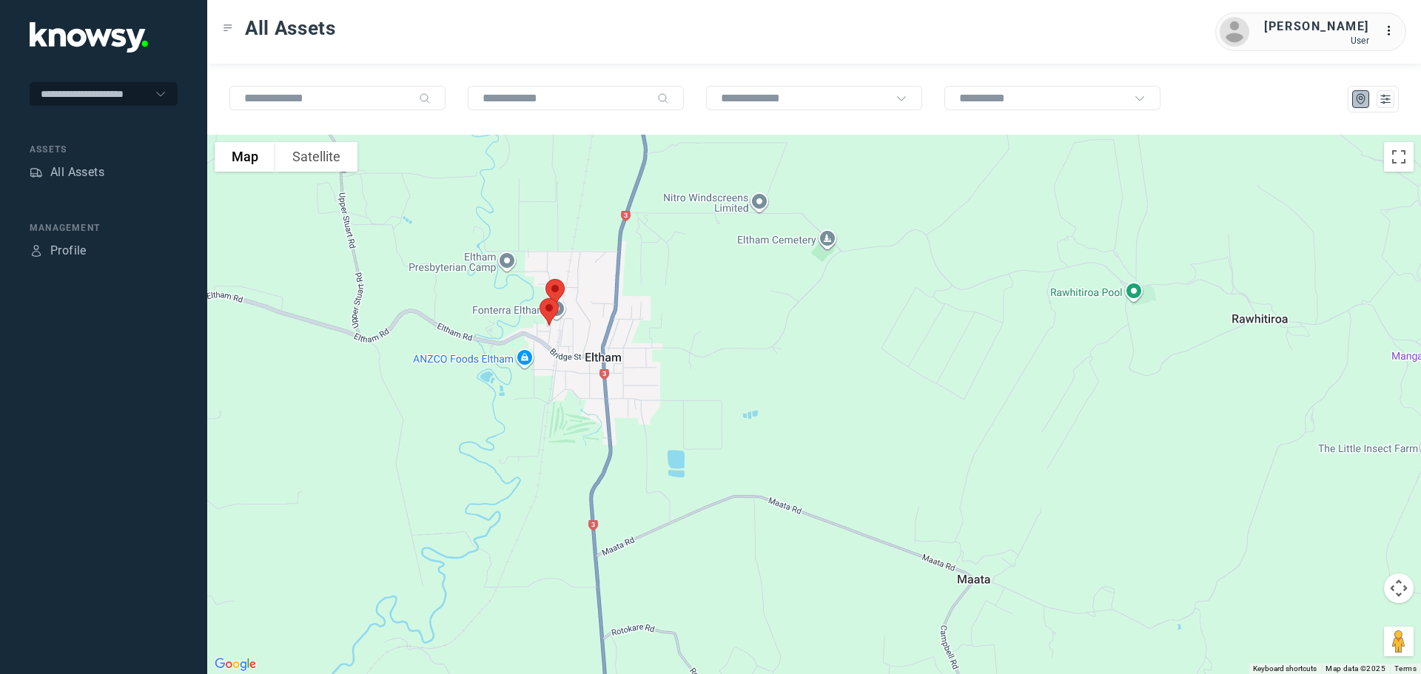
drag, startPoint x: 699, startPoint y: 446, endPoint x: 710, endPoint y: 522, distance: 77.0
click at [710, 522] on div "To navigate, press the arrow keys." at bounding box center [814, 405] width 1214 height 540
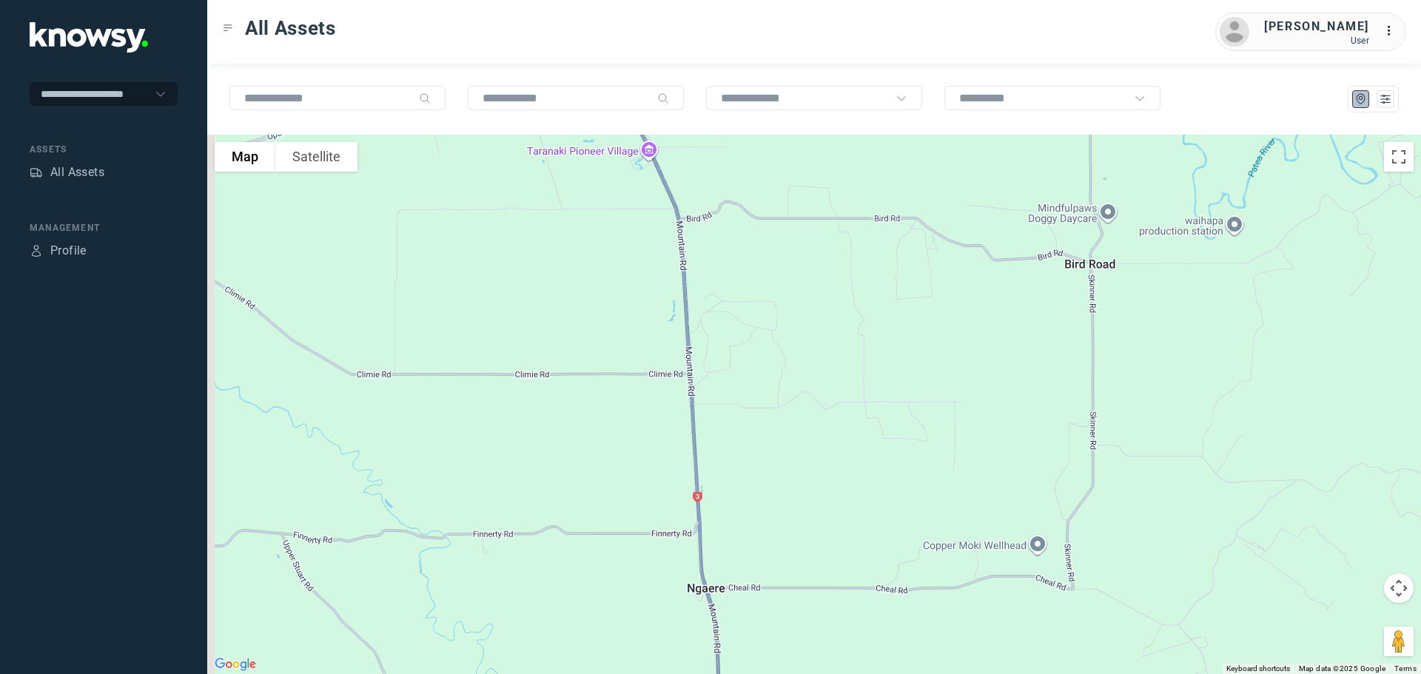
drag, startPoint x: 725, startPoint y: 502, endPoint x: 730, endPoint y: 527, distance: 25.6
click at [730, 528] on div at bounding box center [814, 405] width 1214 height 540
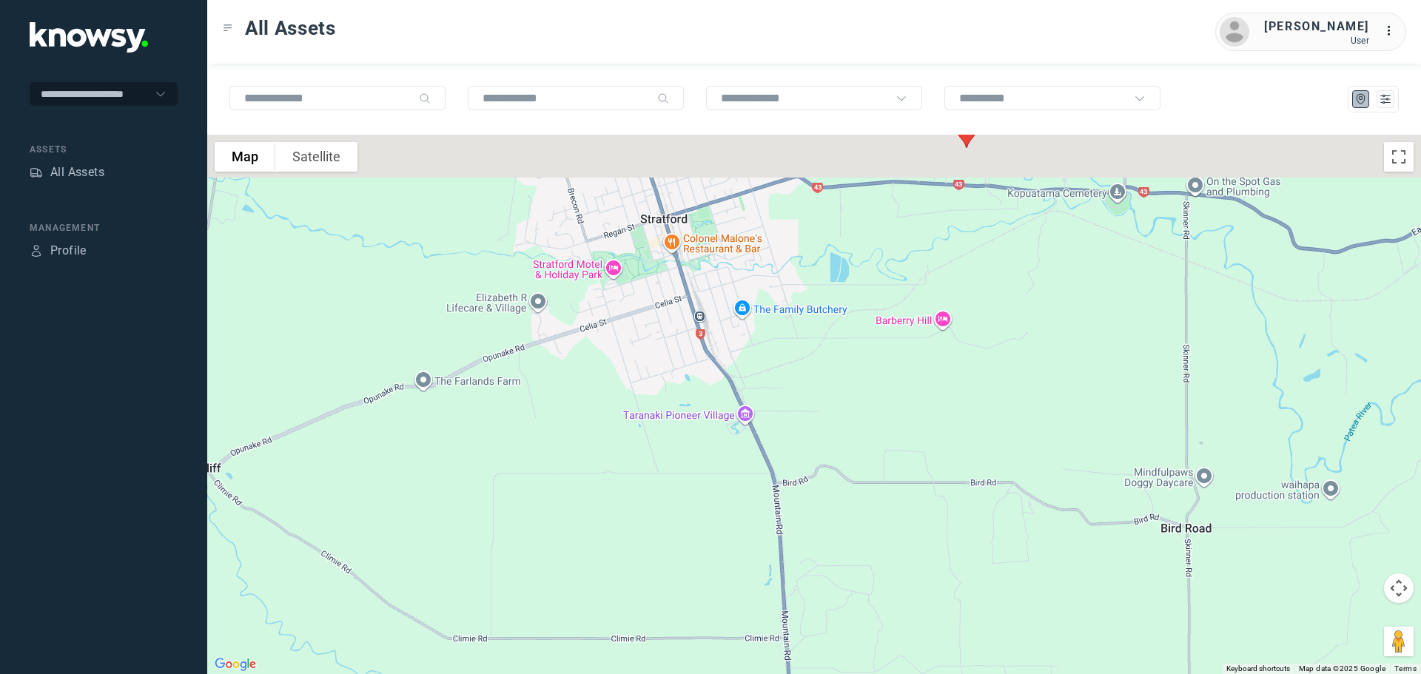
drag, startPoint x: 775, startPoint y: 569, endPoint x: 778, endPoint y: 584, distance: 15.1
click at [779, 584] on div at bounding box center [814, 405] width 1214 height 540
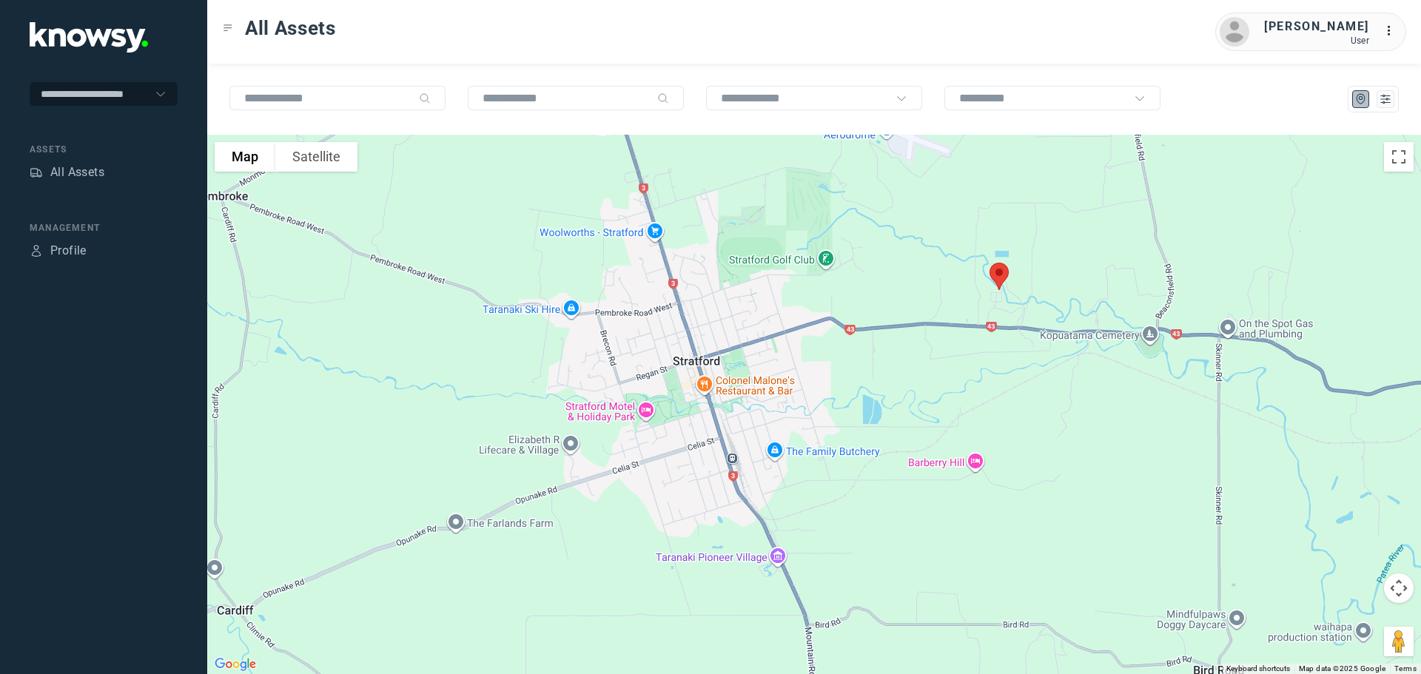
click at [744, 528] on div at bounding box center [814, 405] width 1214 height 540
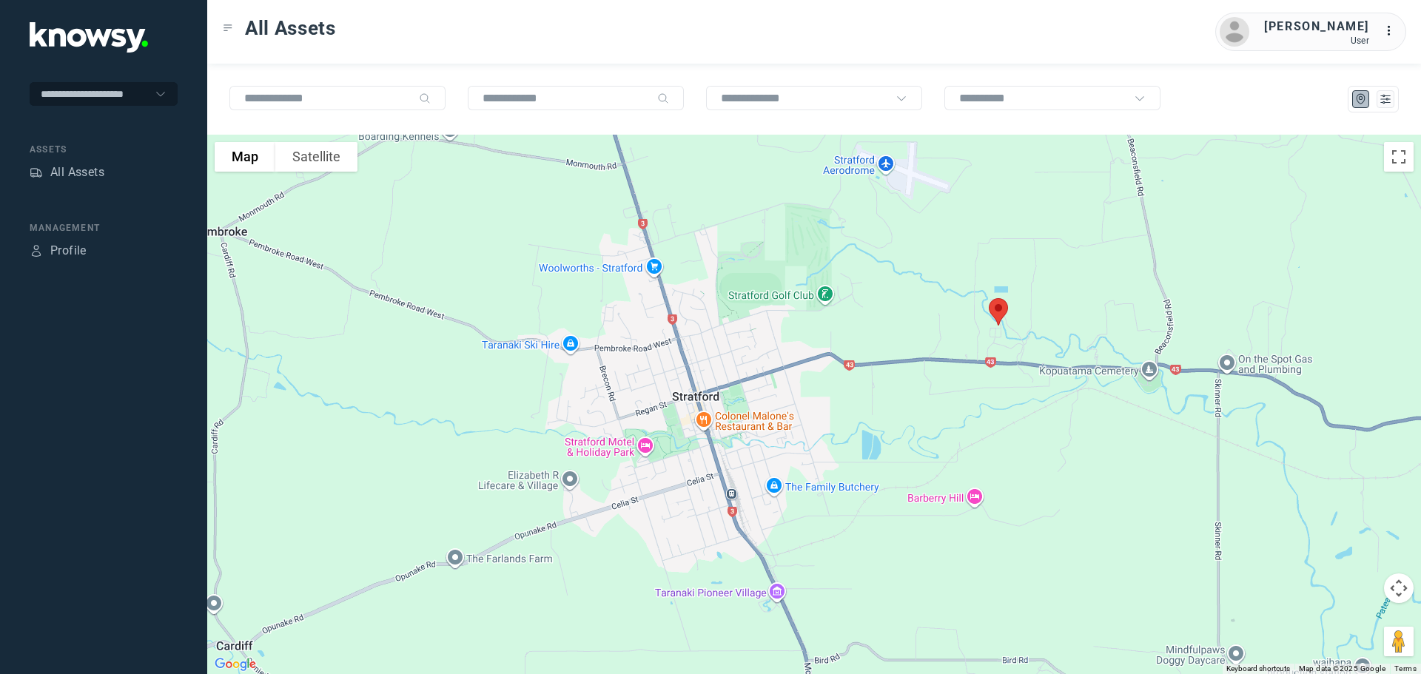
click at [997, 312] on img at bounding box center [998, 311] width 31 height 39
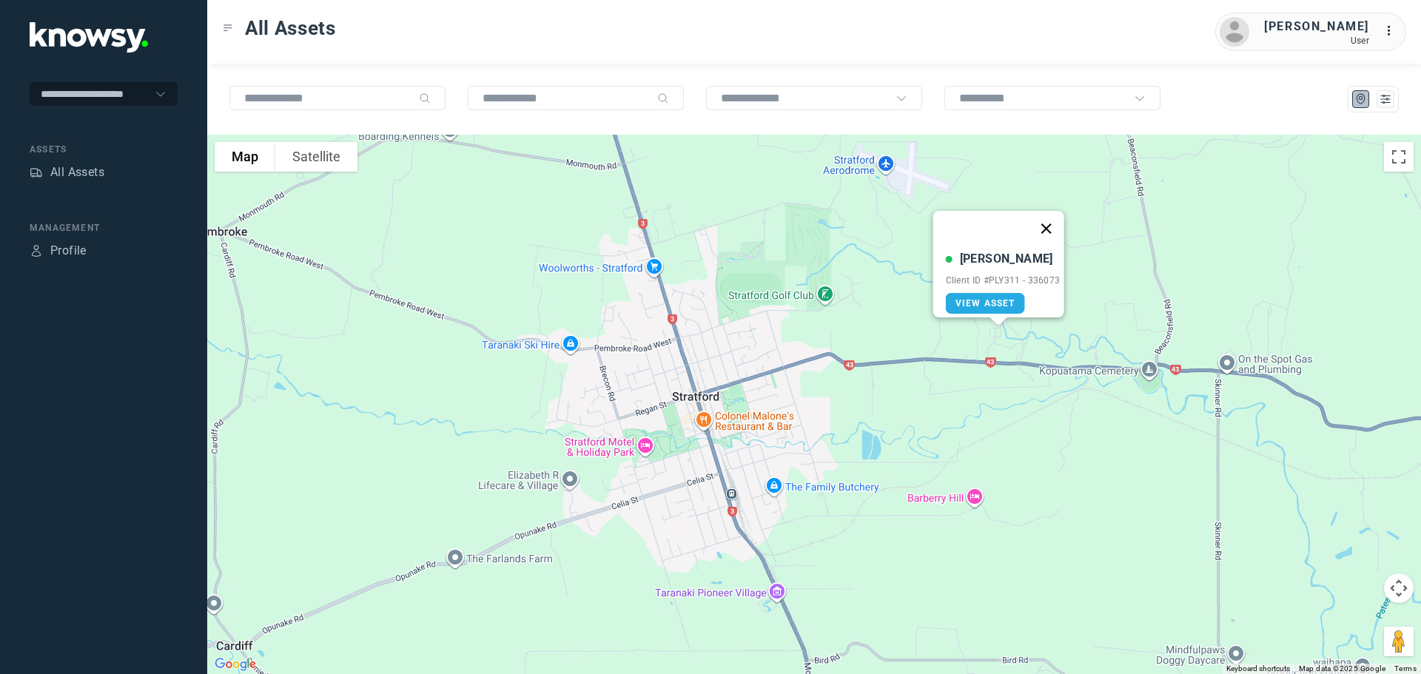
click at [1051, 218] on button "Close" at bounding box center [1046, 229] width 36 height 36
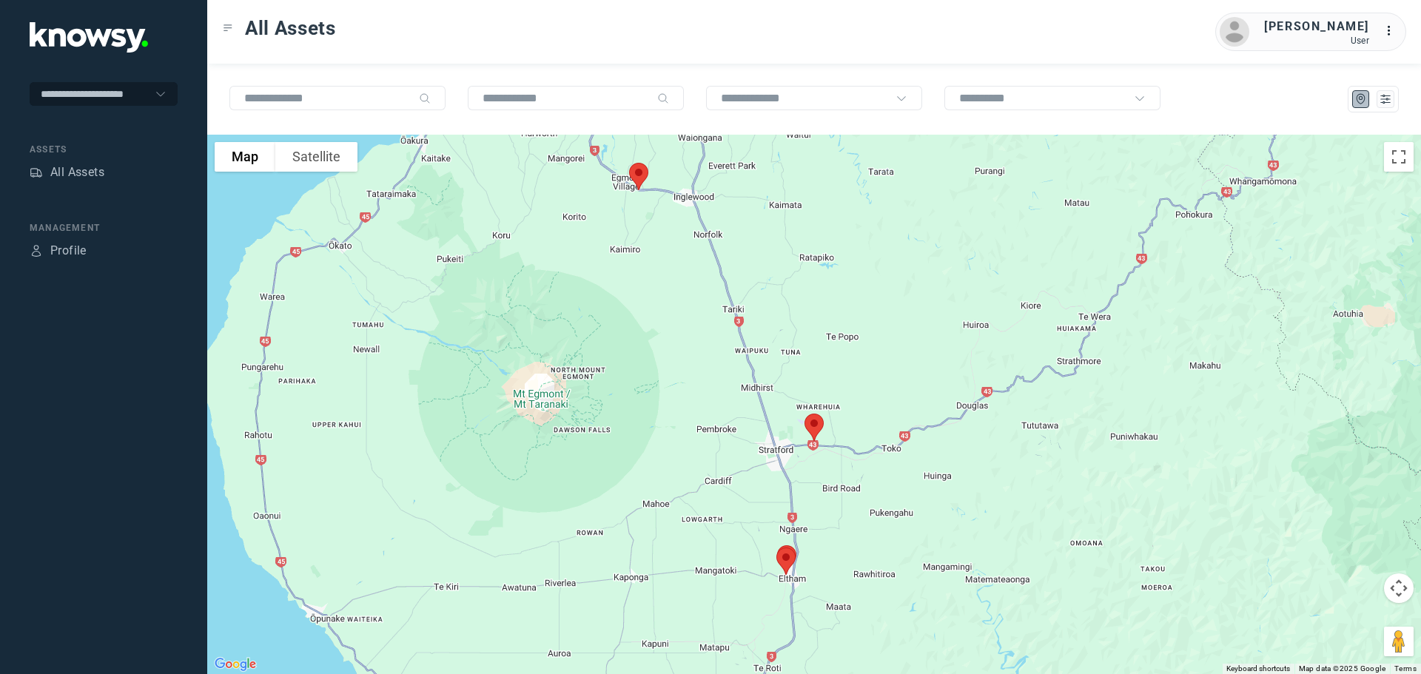
drag, startPoint x: 711, startPoint y: 262, endPoint x: 722, endPoint y: 389, distance: 127.0
click at [722, 389] on div at bounding box center [814, 405] width 1214 height 540
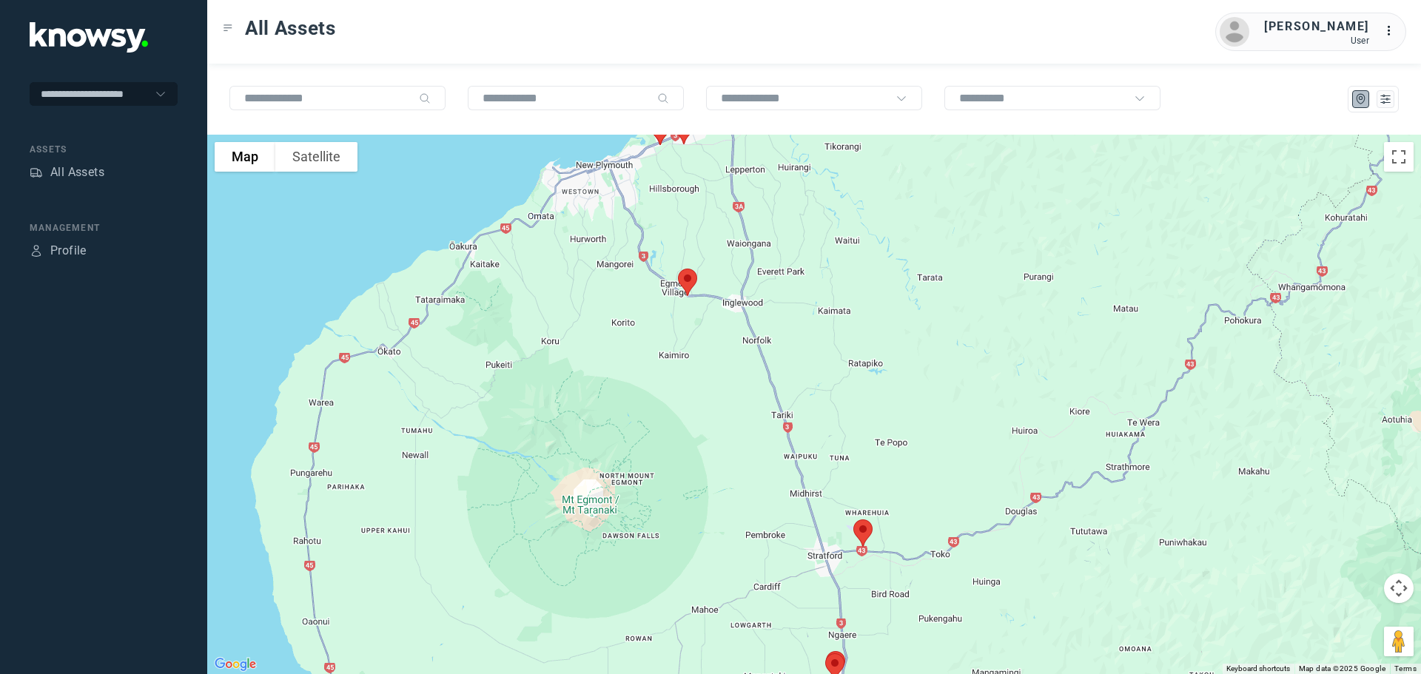
drag, startPoint x: 754, startPoint y: 363, endPoint x: 784, endPoint y: 400, distance: 47.3
click at [785, 406] on div at bounding box center [814, 405] width 1214 height 540
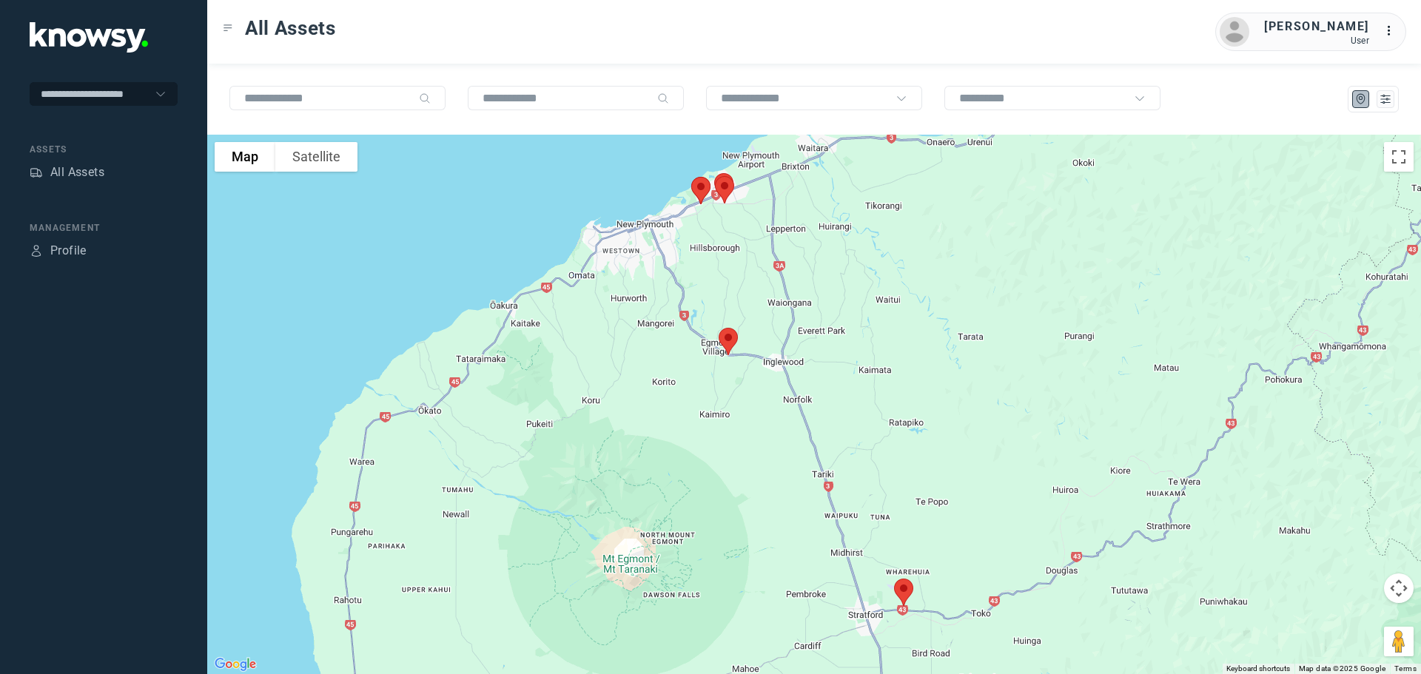
drag, startPoint x: 736, startPoint y: 259, endPoint x: 736, endPoint y: 301, distance: 42.2
click at [736, 301] on div at bounding box center [814, 405] width 1214 height 540
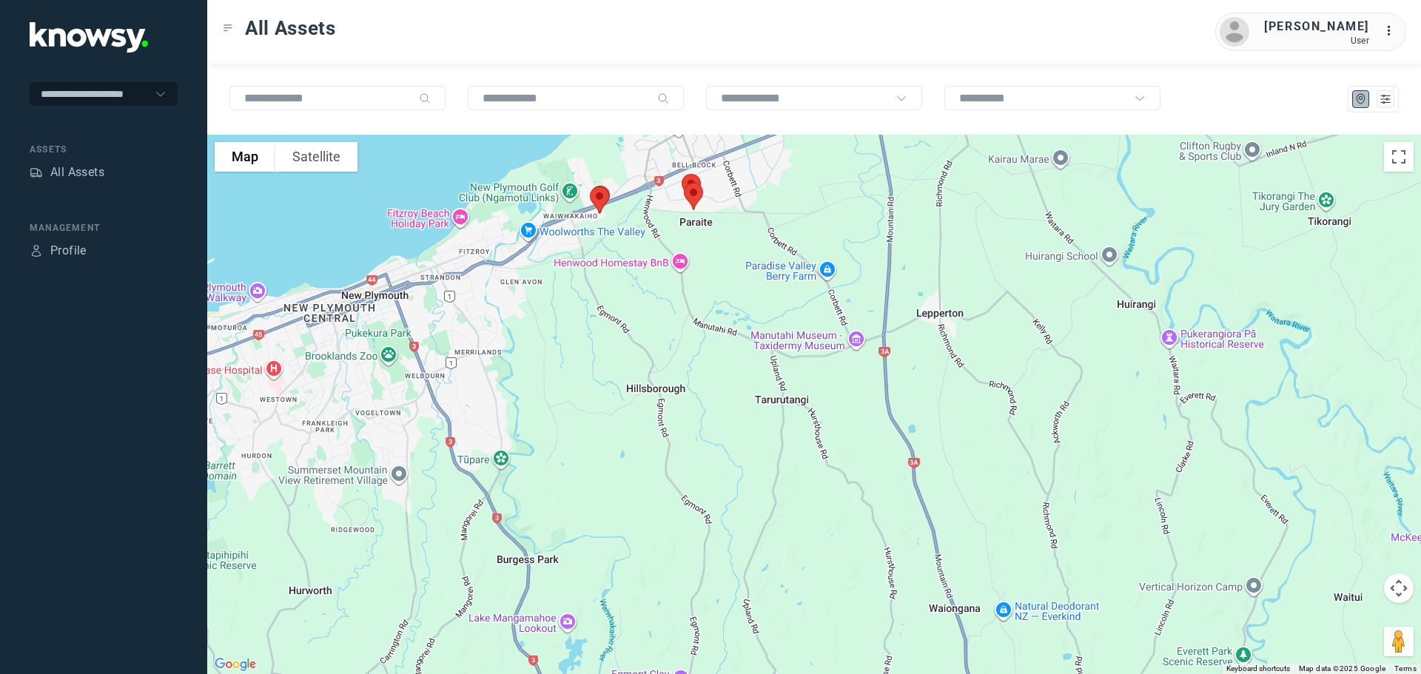
drag, startPoint x: 723, startPoint y: 229, endPoint x: 727, endPoint y: 382, distance: 153.3
click at [727, 381] on div at bounding box center [814, 405] width 1214 height 540
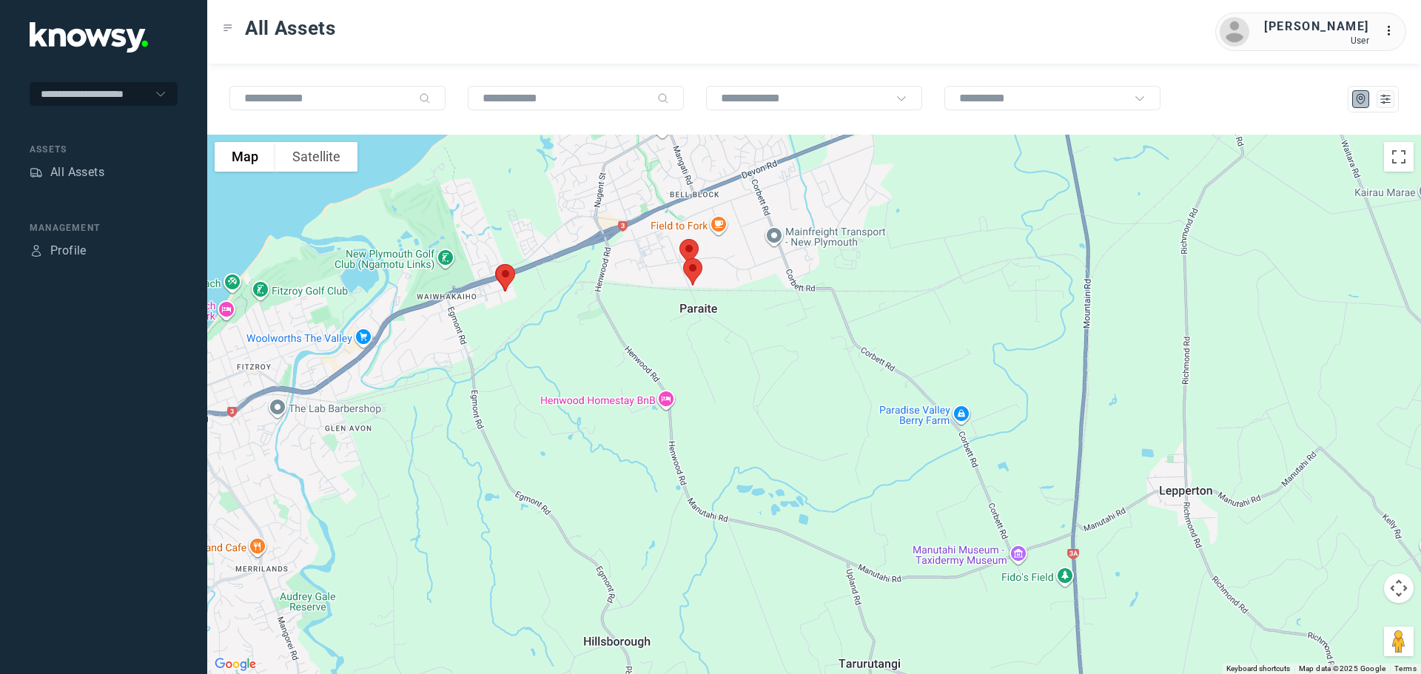
drag, startPoint x: 670, startPoint y: 323, endPoint x: 700, endPoint y: 422, distance: 102.8
click at [700, 423] on div at bounding box center [814, 405] width 1214 height 540
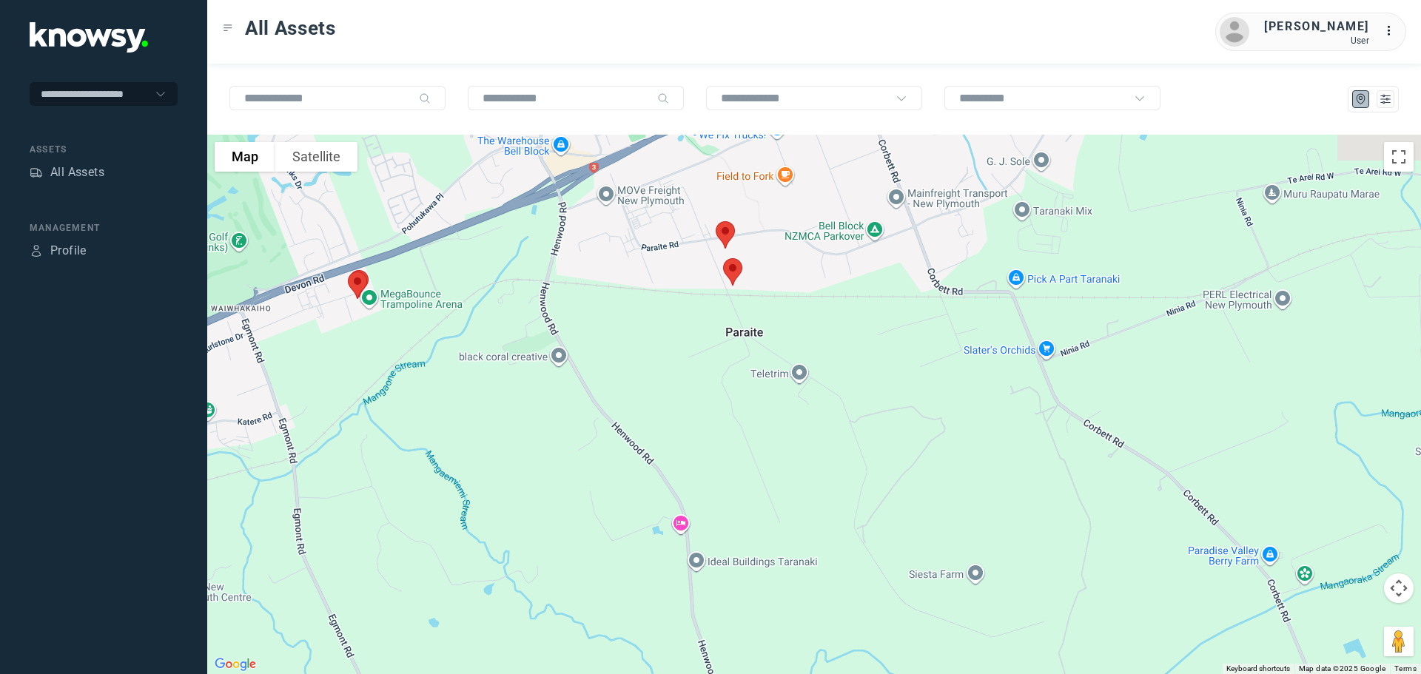
drag, startPoint x: 658, startPoint y: 354, endPoint x: 679, endPoint y: 434, distance: 82.6
click at [679, 434] on div at bounding box center [814, 405] width 1214 height 540
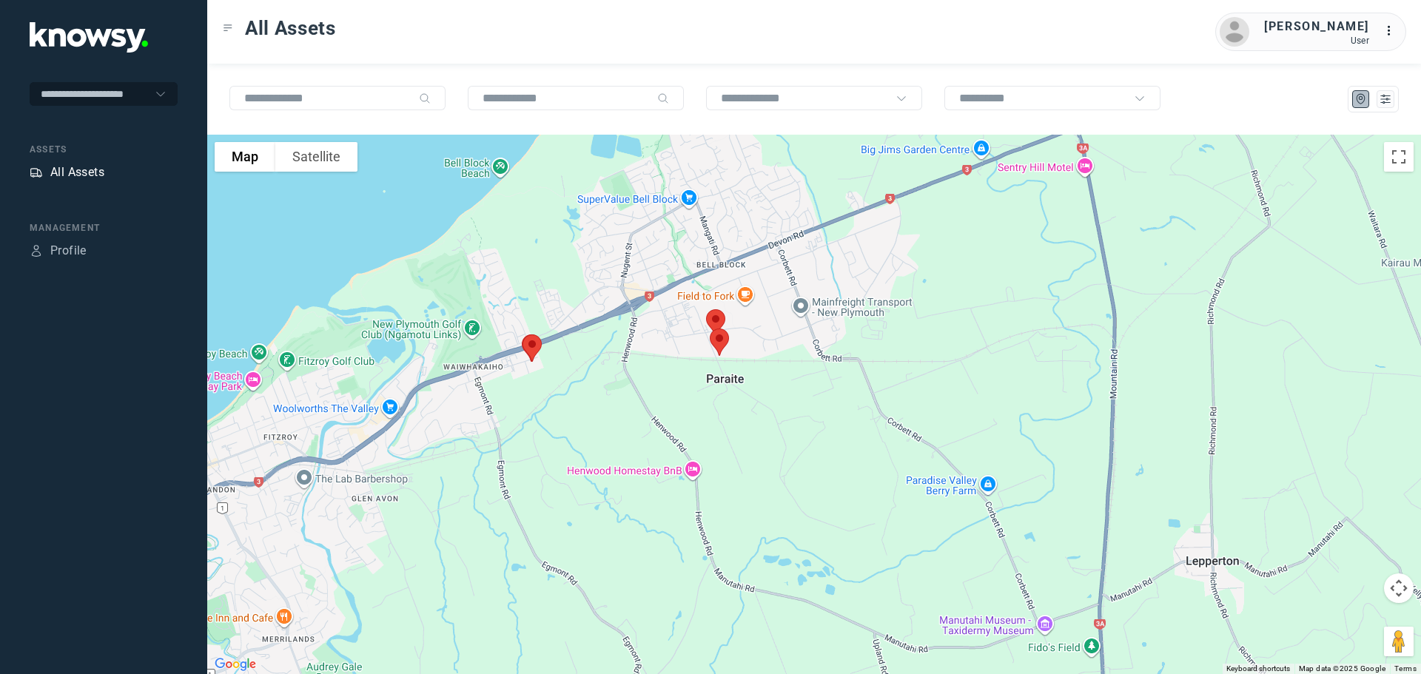
click at [90, 169] on div "All Assets" at bounding box center [77, 173] width 54 height 18
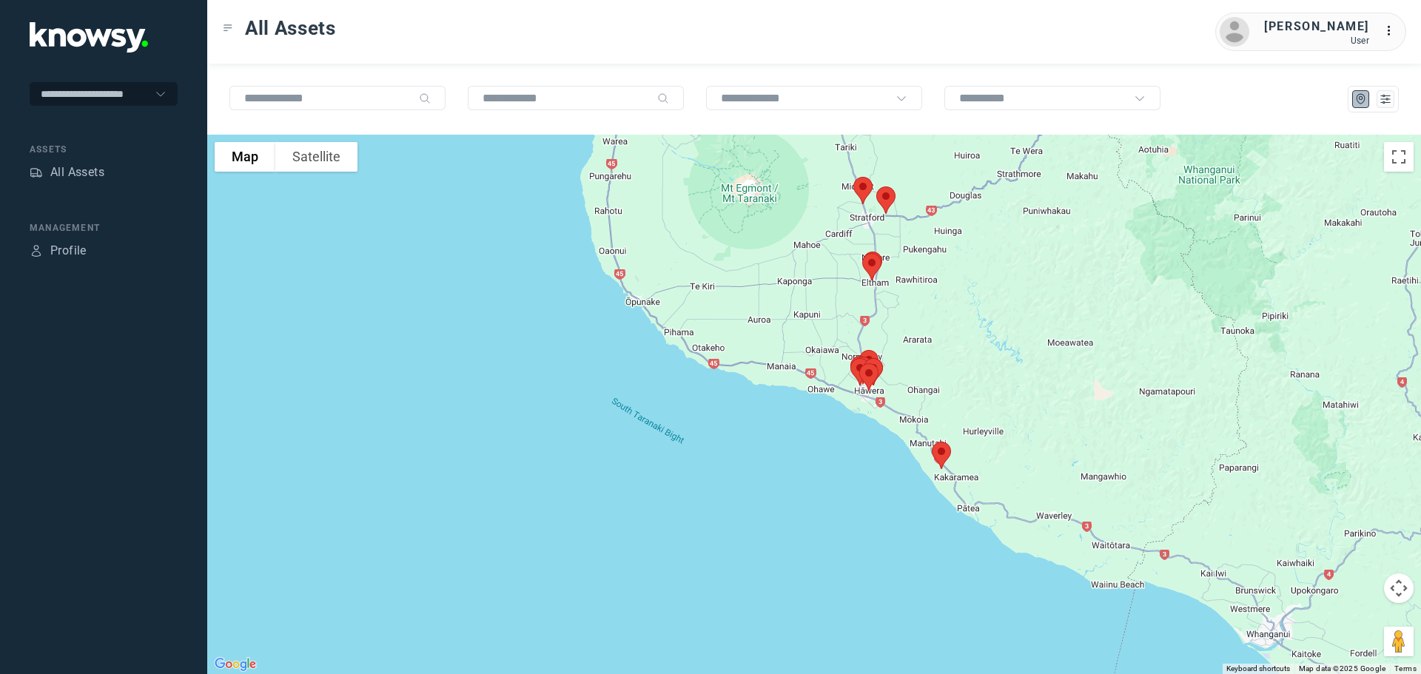
drag, startPoint x: 836, startPoint y: 218, endPoint x: 968, endPoint y: 335, distance: 176.7
click at [968, 334] on div at bounding box center [814, 405] width 1214 height 540
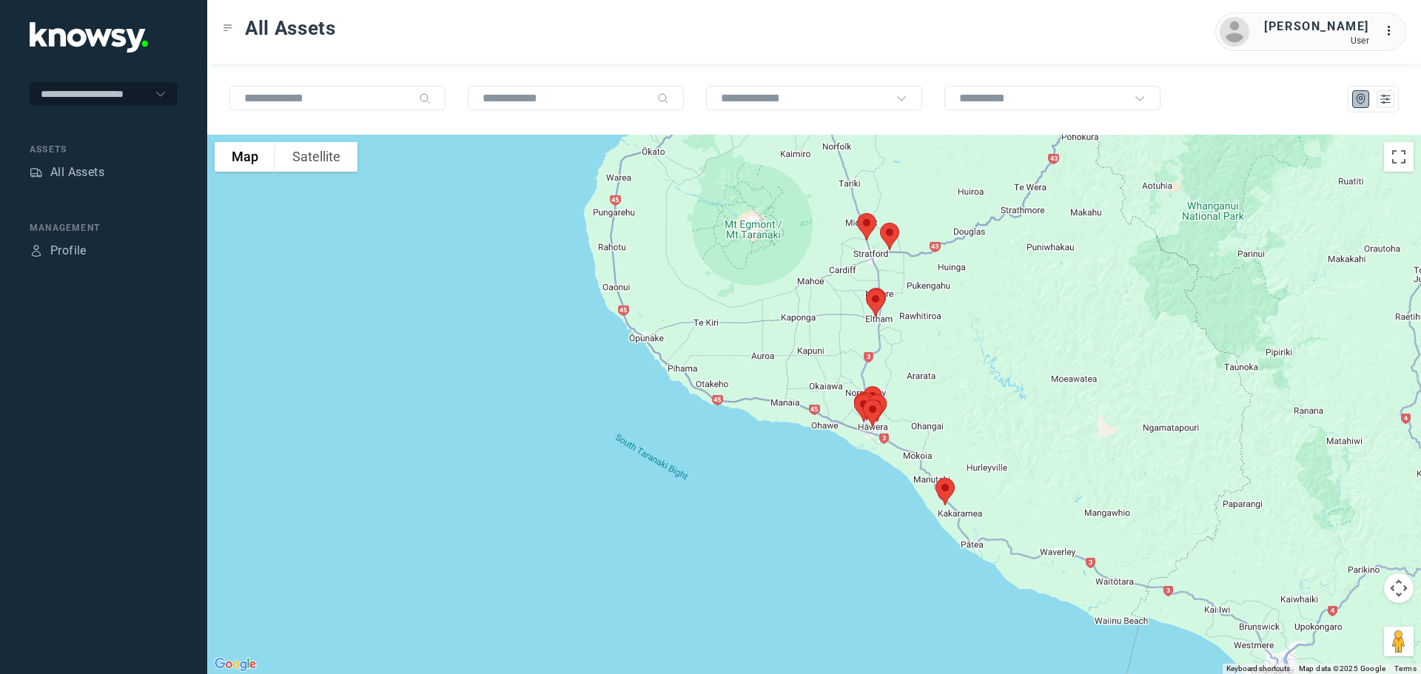
click at [864, 223] on img at bounding box center [866, 226] width 31 height 39
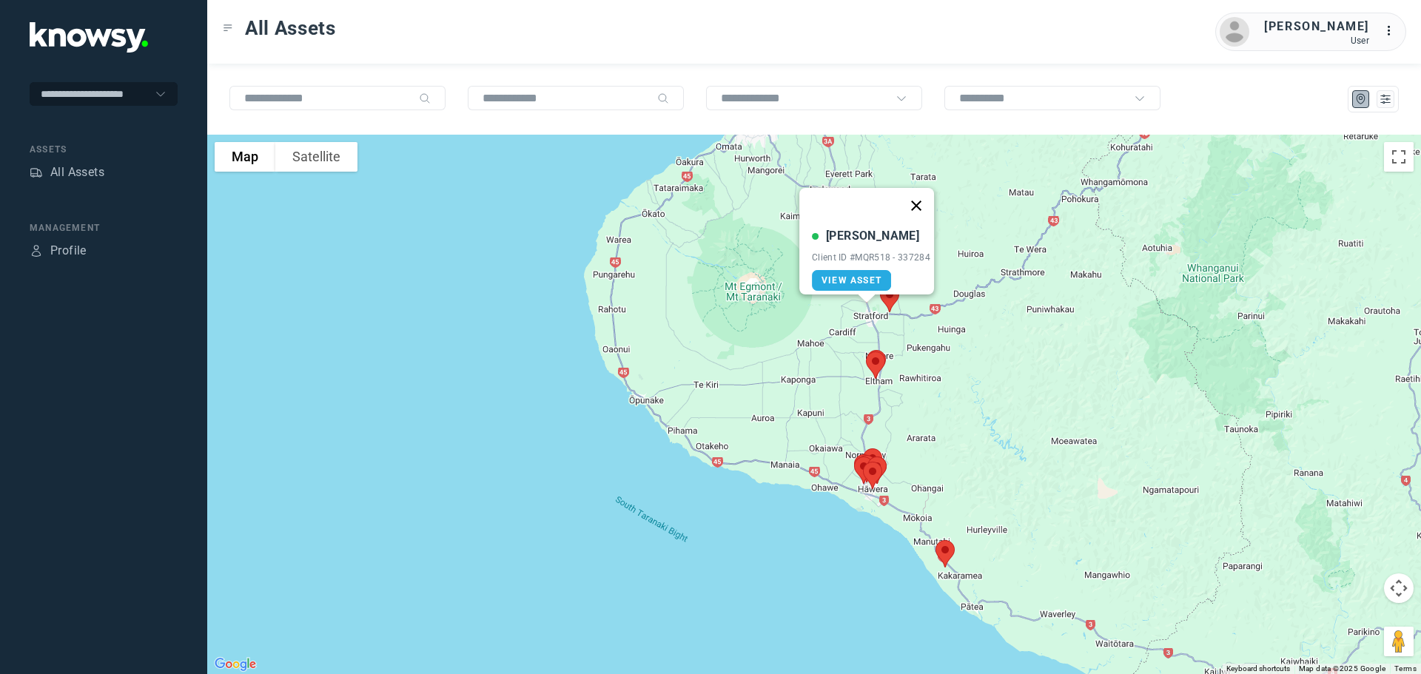
click at [921, 198] on button "Close" at bounding box center [916, 206] width 36 height 36
